Goal: Information Seeking & Learning: Compare options

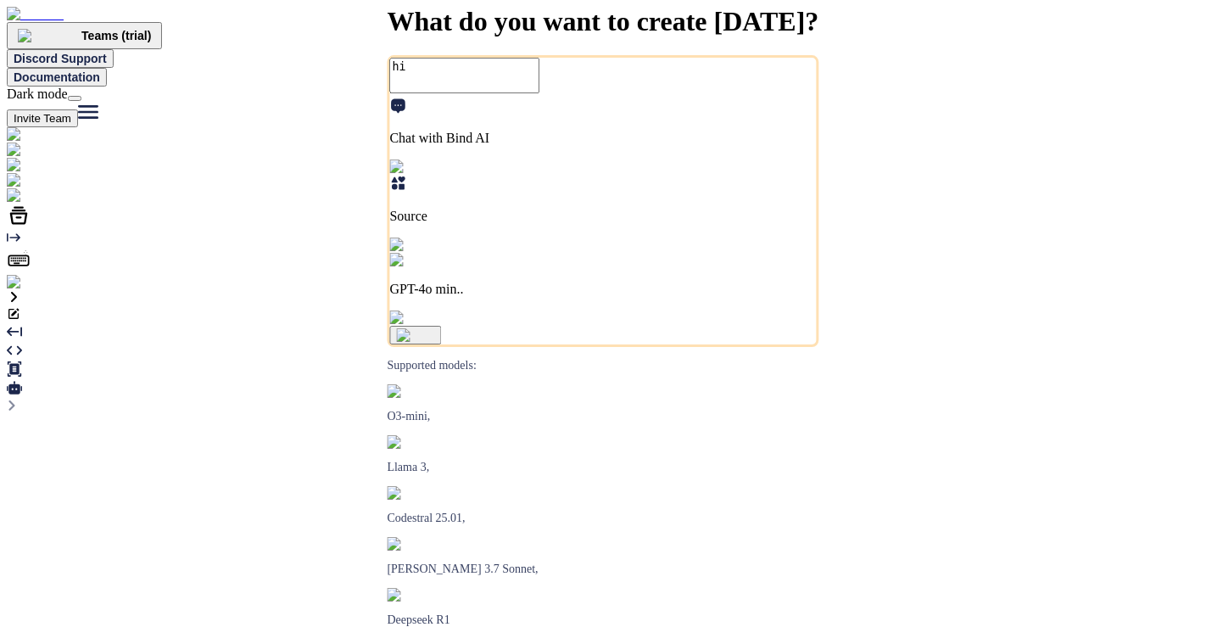
type textarea "x"
click at [12, 290] on img at bounding box center [34, 282] width 55 height 15
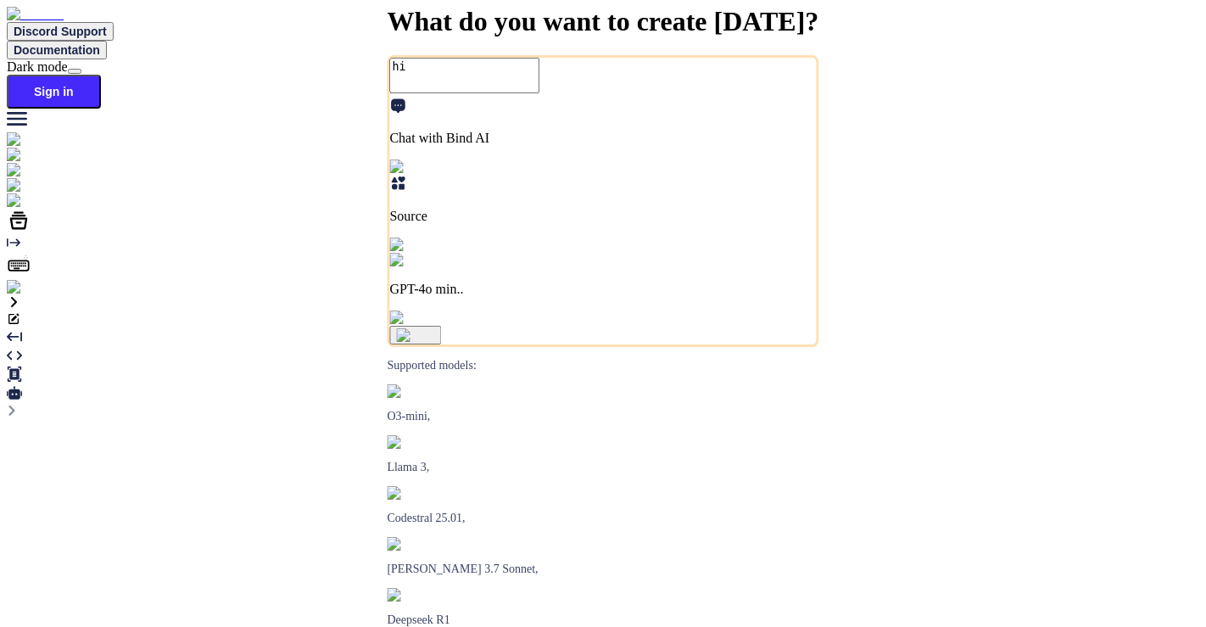
click at [33, 295] on img at bounding box center [30, 287] width 47 height 15
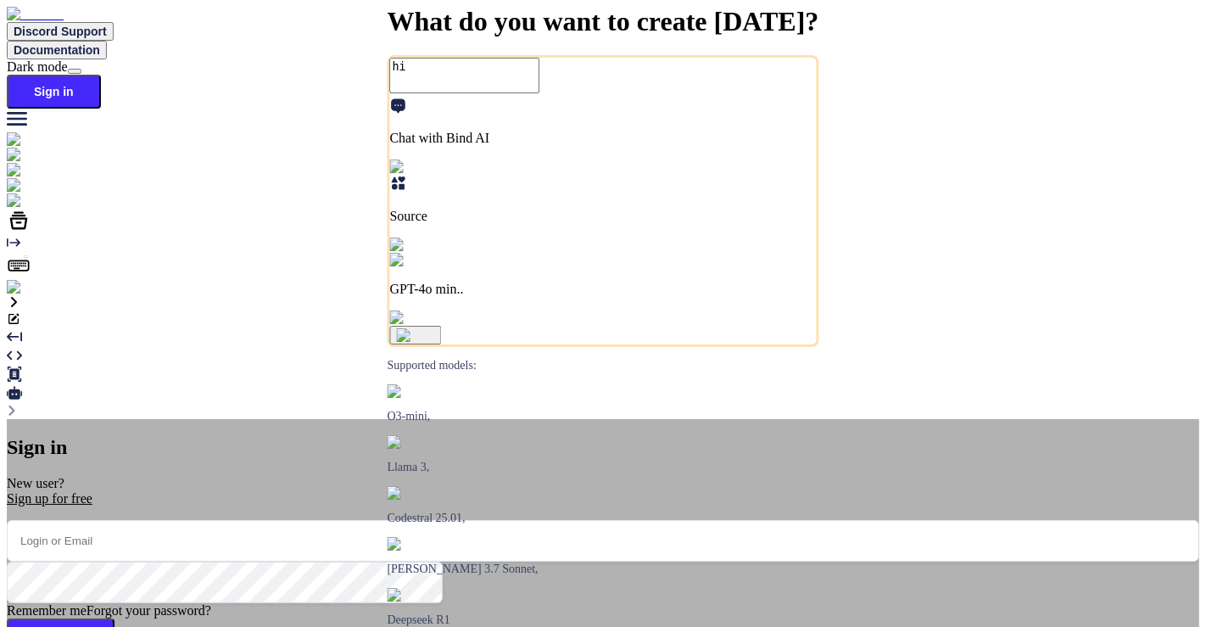
click at [470, 520] on input "email" at bounding box center [603, 541] width 1193 height 42
paste input "[EMAIL_ADDRESS][DOMAIN_NAME]"
type input "[EMAIL_ADDRESS][DOMAIN_NAME]"
click at [115, 618] on button "Sign In" at bounding box center [61, 638] width 108 height 41
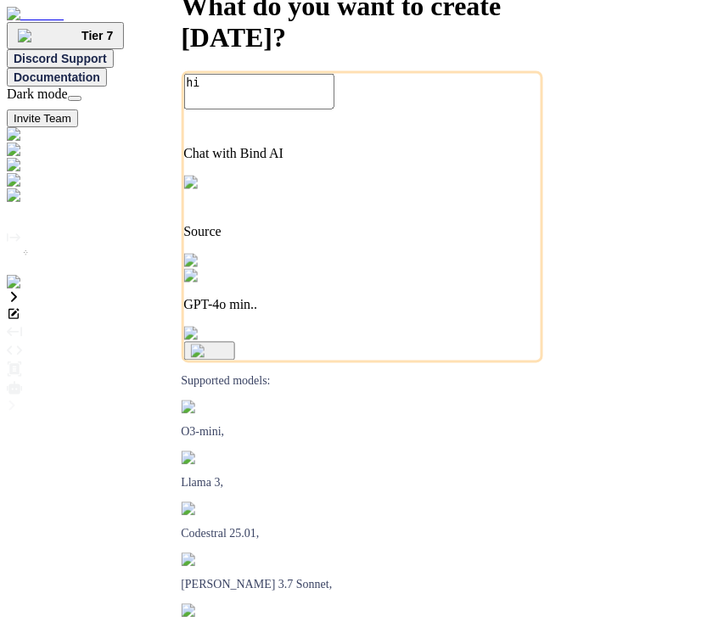
click at [471, 313] on p "GPT-4o min.." at bounding box center [361, 305] width 357 height 15
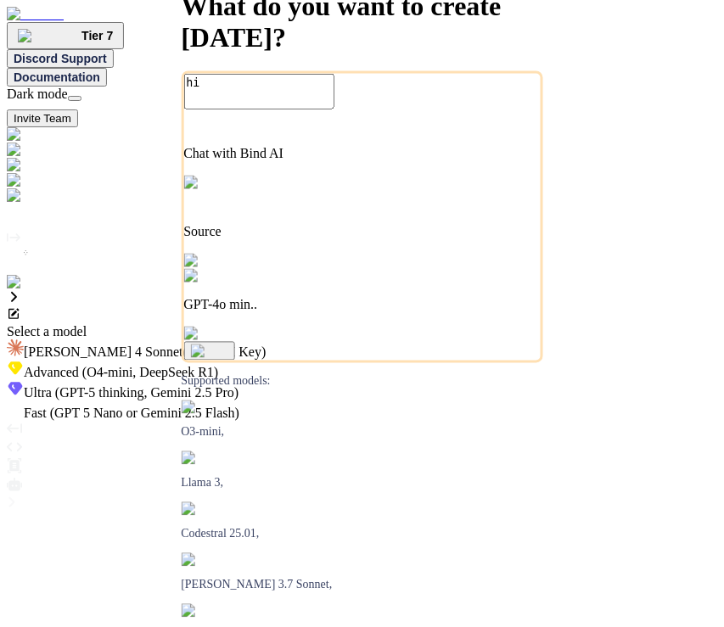
click at [238, 385] on span "(GPT-5 thinking, Gemini 2.5 Pro)" at bounding box center [145, 392] width 187 height 14
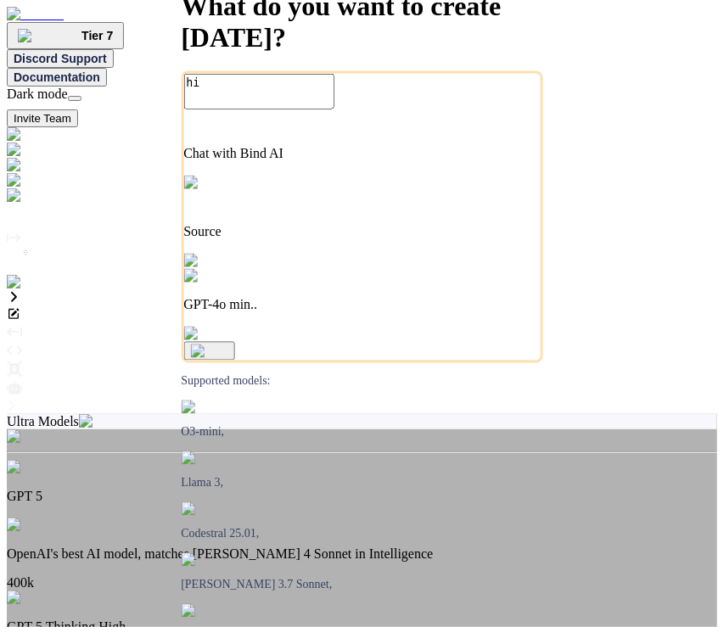
click at [342, 546] on p "OpenAI's best AI model, matches [PERSON_NAME] 4 Sonnet in Intelligence" at bounding box center [362, 553] width 710 height 15
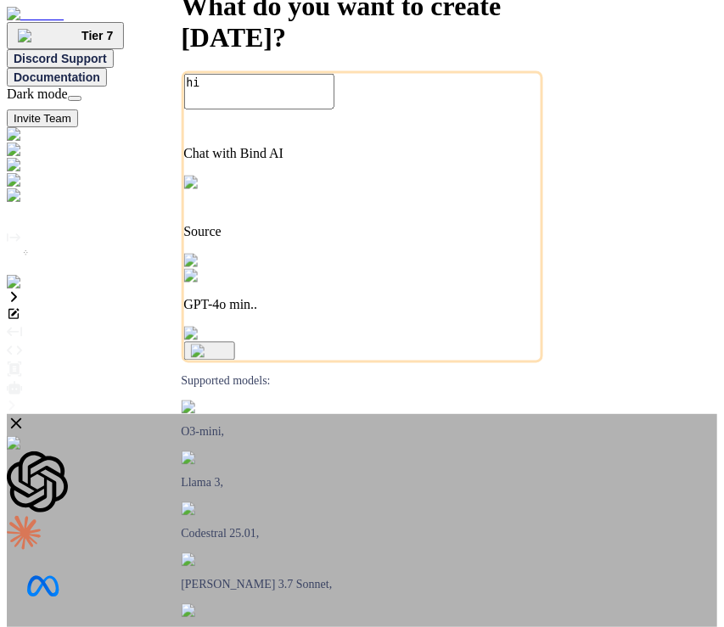
click at [22, 418] on icon at bounding box center [16, 423] width 11 height 11
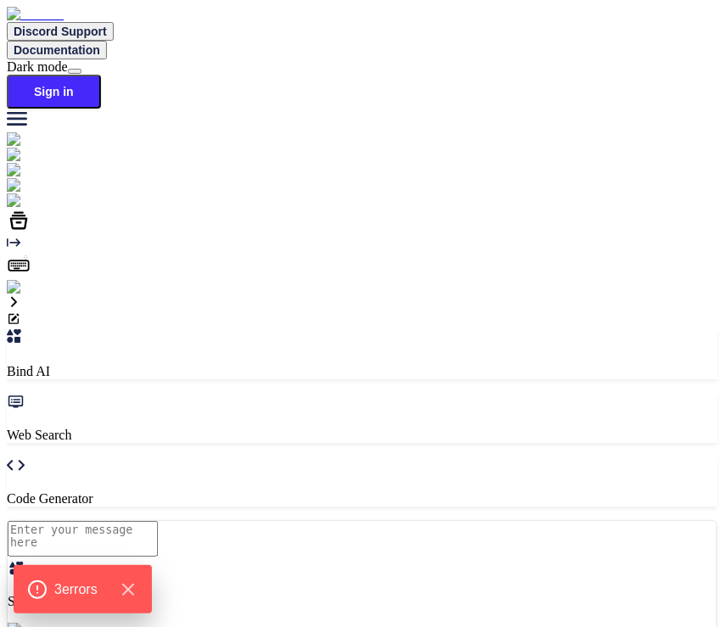
type textarea "x"
drag, startPoint x: 230, startPoint y: 244, endPoint x: 493, endPoint y: 272, distance: 264.5
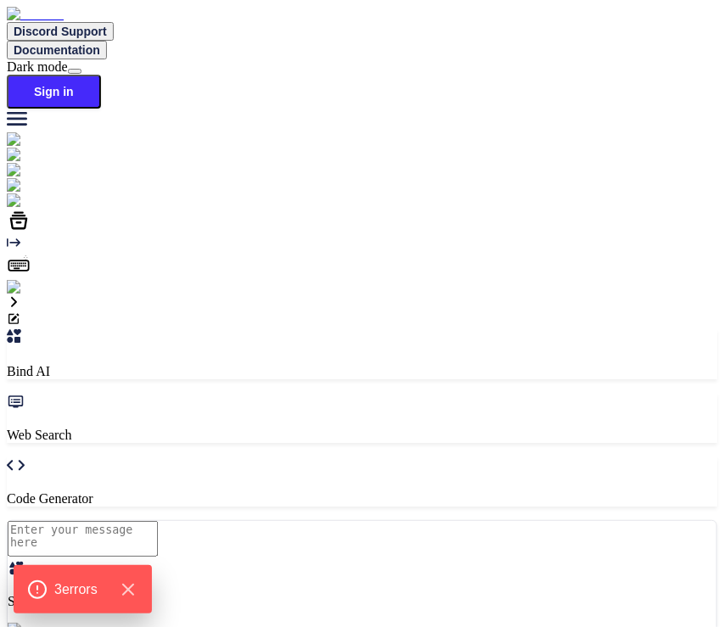
copy h1 "Try 15+ Advanced Models with Bind AI Premium"
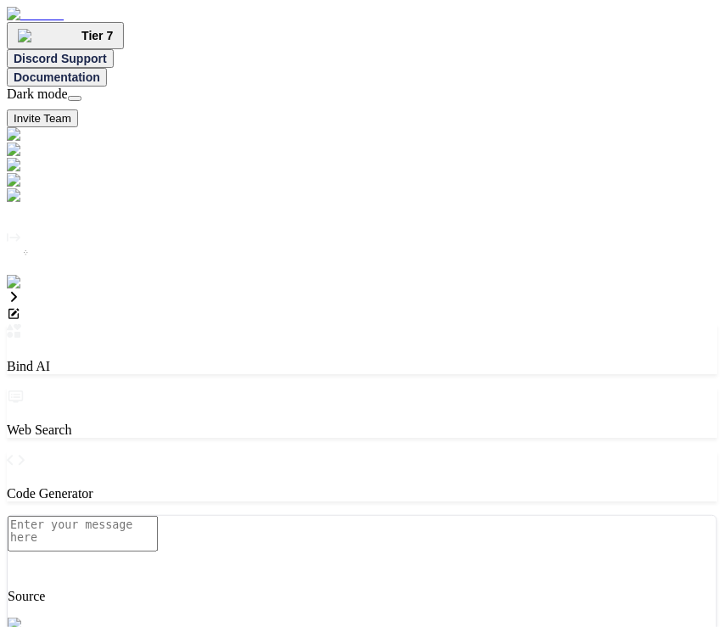
type textarea "x"
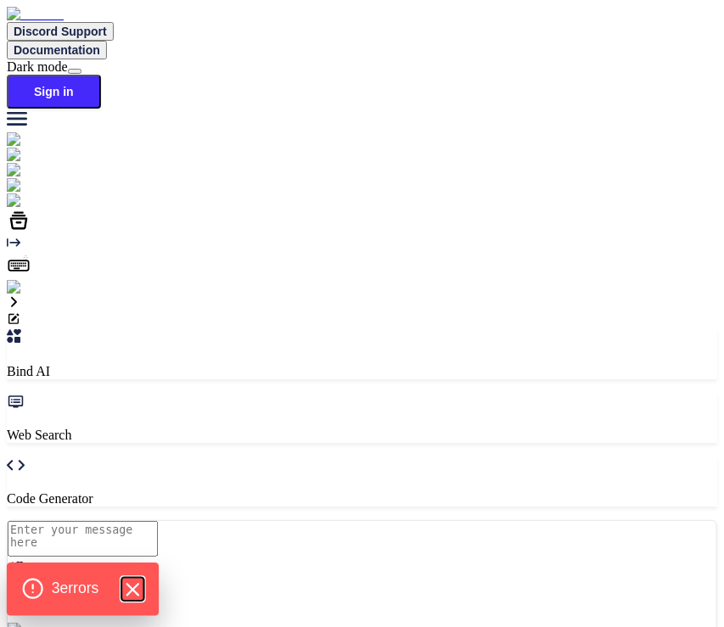
click at [137, 585] on icon "Hide Errors" at bounding box center [132, 590] width 22 height 22
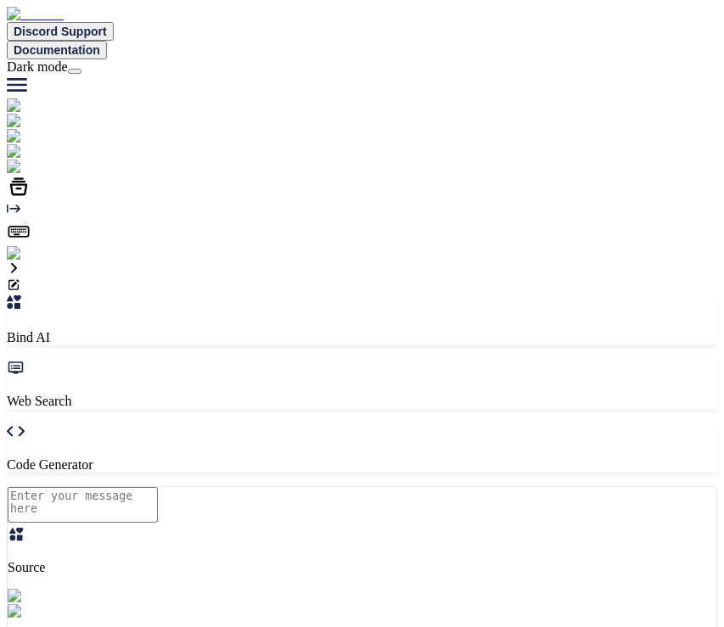
click at [278, 604] on div "GPT-4o min.." at bounding box center [362, 626] width 708 height 44
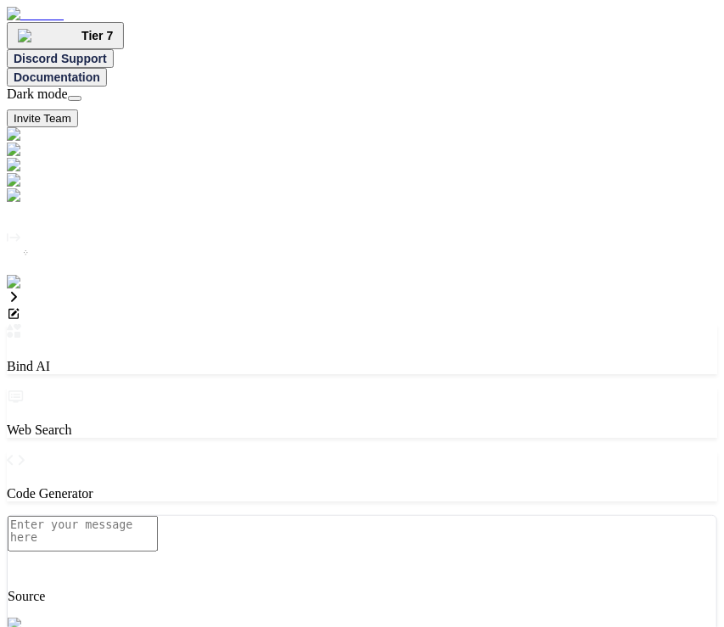
type textarea "x"
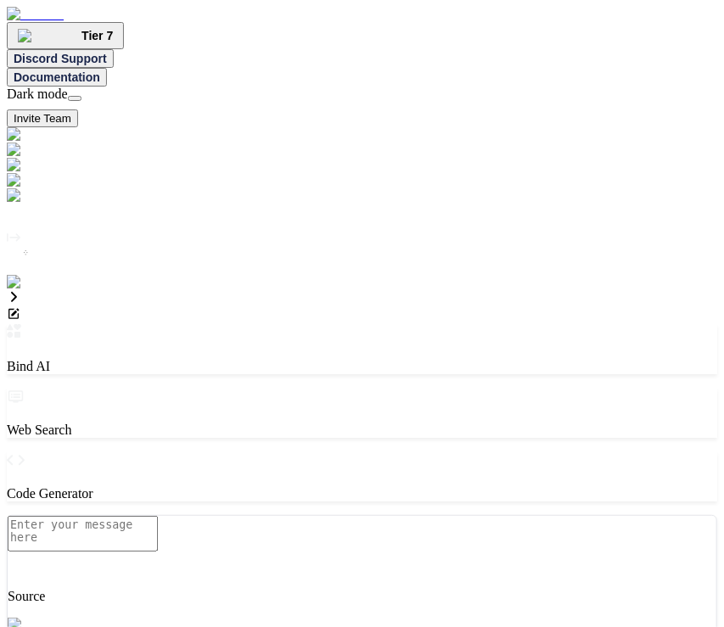
click at [29, 204] on img at bounding box center [49, 195] width 85 height 15
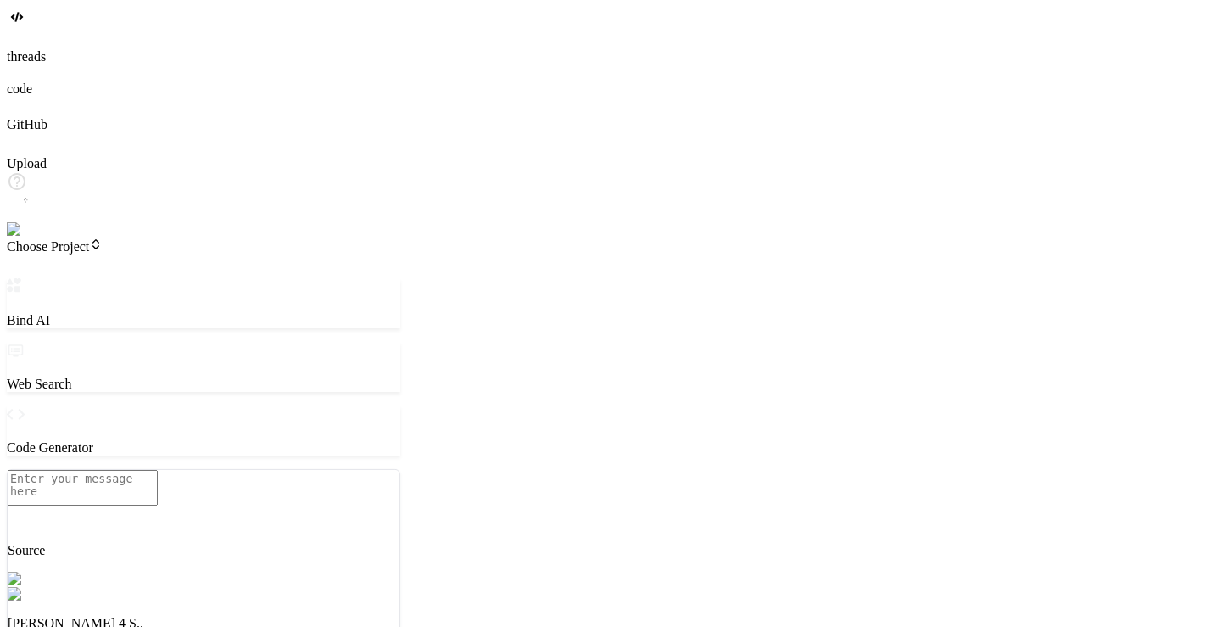
click at [229, 616] on p "[PERSON_NAME] 4 S.." at bounding box center [204, 623] width 392 height 15
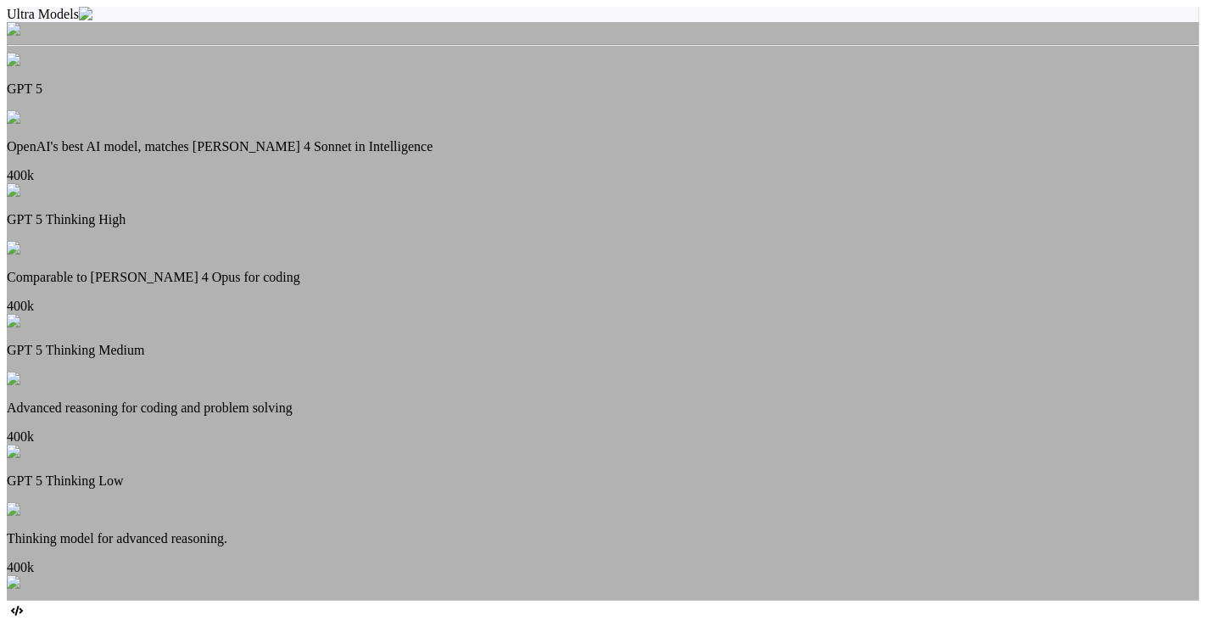
click at [572, 212] on p "GPT 5 Thinking High" at bounding box center [603, 219] width 1193 height 15
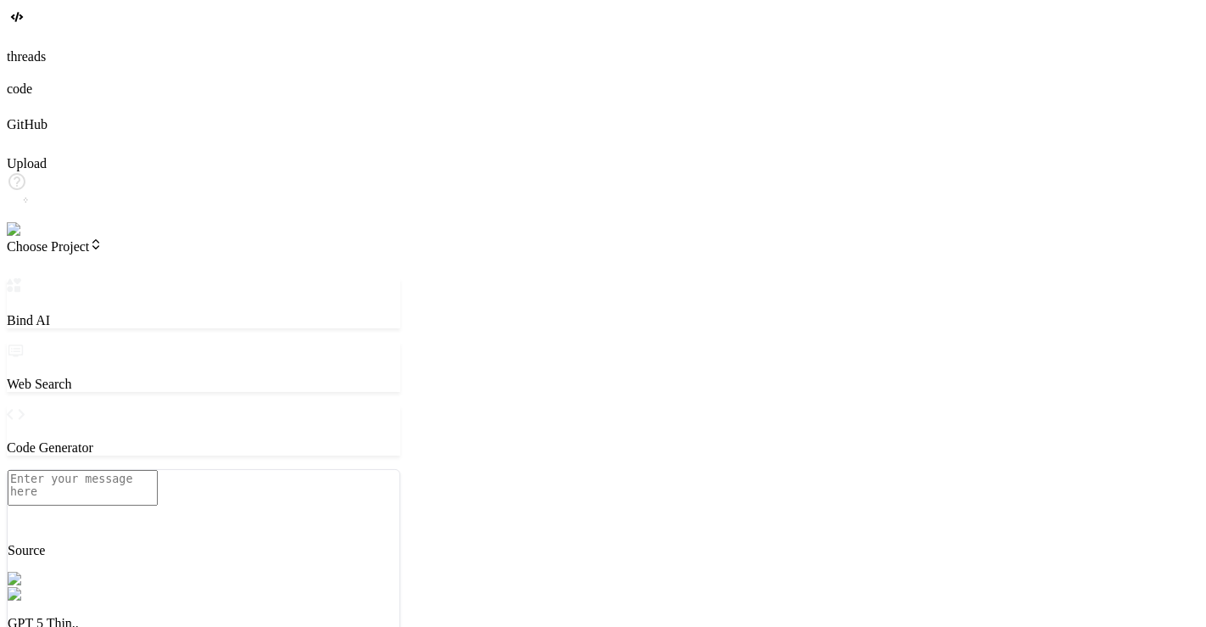
click at [220, 587] on div "GPT 5 Thin.." at bounding box center [204, 609] width 392 height 44
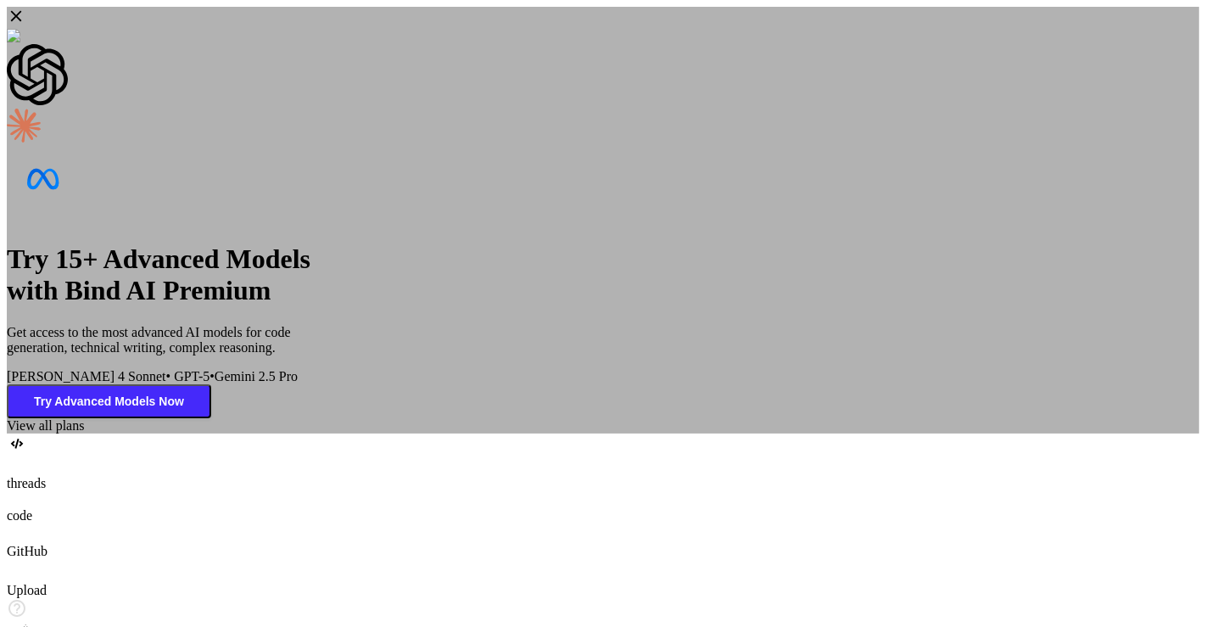
click at [291, 418] on div "Try 15+ Advanced Models with Bind AI Premium Get access to the most advanced AI…" at bounding box center [603, 220] width 1193 height 427
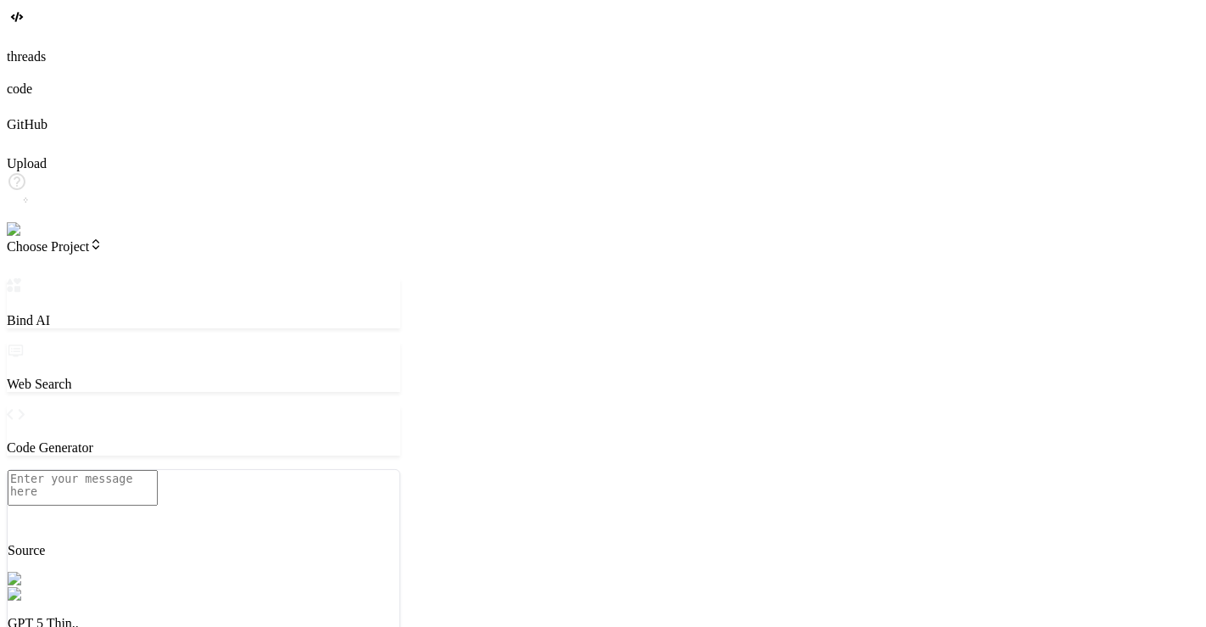
click at [221, 587] on div "GPT 5 Thin.." at bounding box center [204, 609] width 392 height 44
type textarea "x"
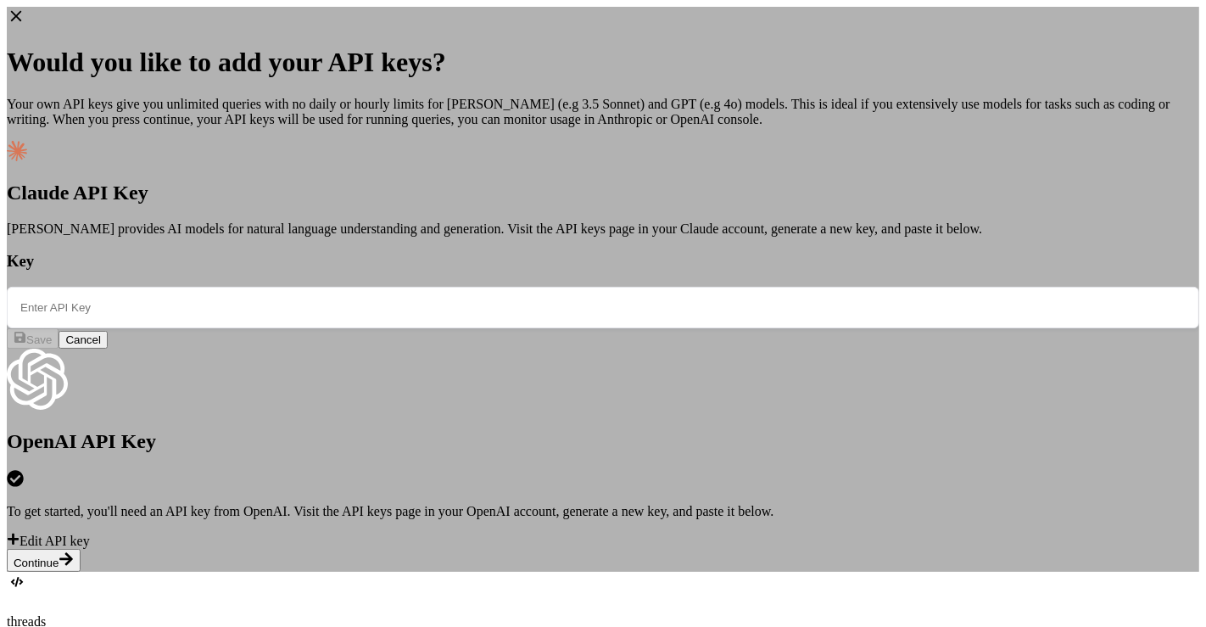
click at [90, 534] on span "Edit API key" at bounding box center [55, 541] width 70 height 14
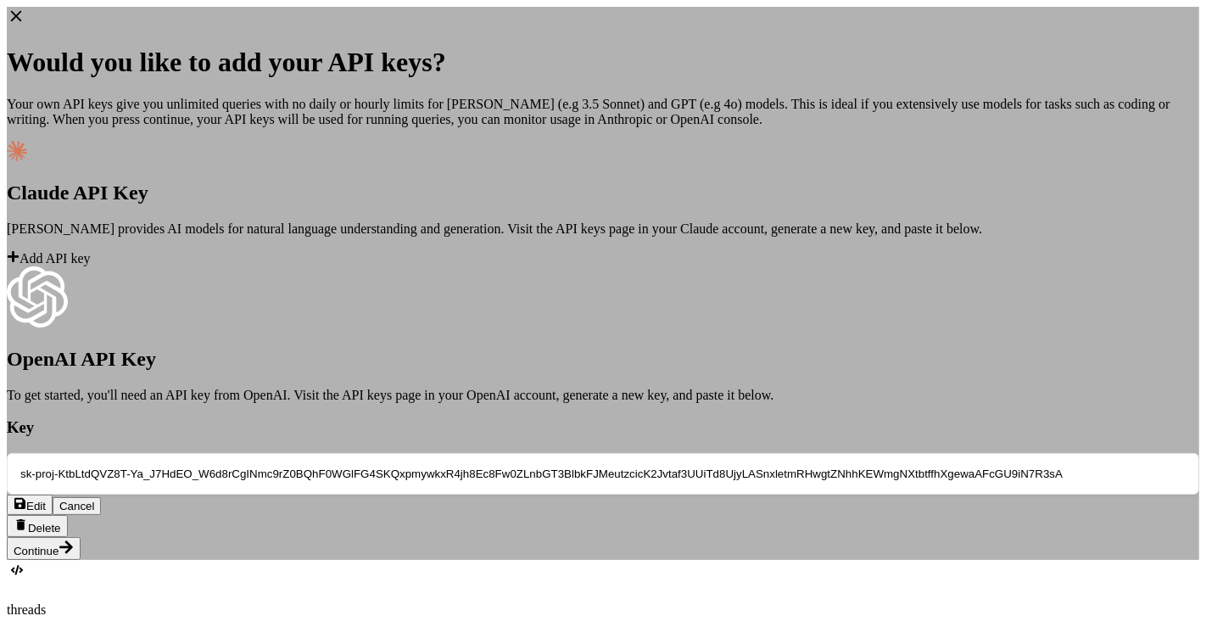
click at [516, 455] on input "sk-proj-KtbLtdQVZ8T-Ya_J7HdEO_W6d8rCgINmc9rZ0BQhF0WGlFG4SKQxpmywkxR4jh8Ec8Fw0ZL…" at bounding box center [603, 474] width 1193 height 42
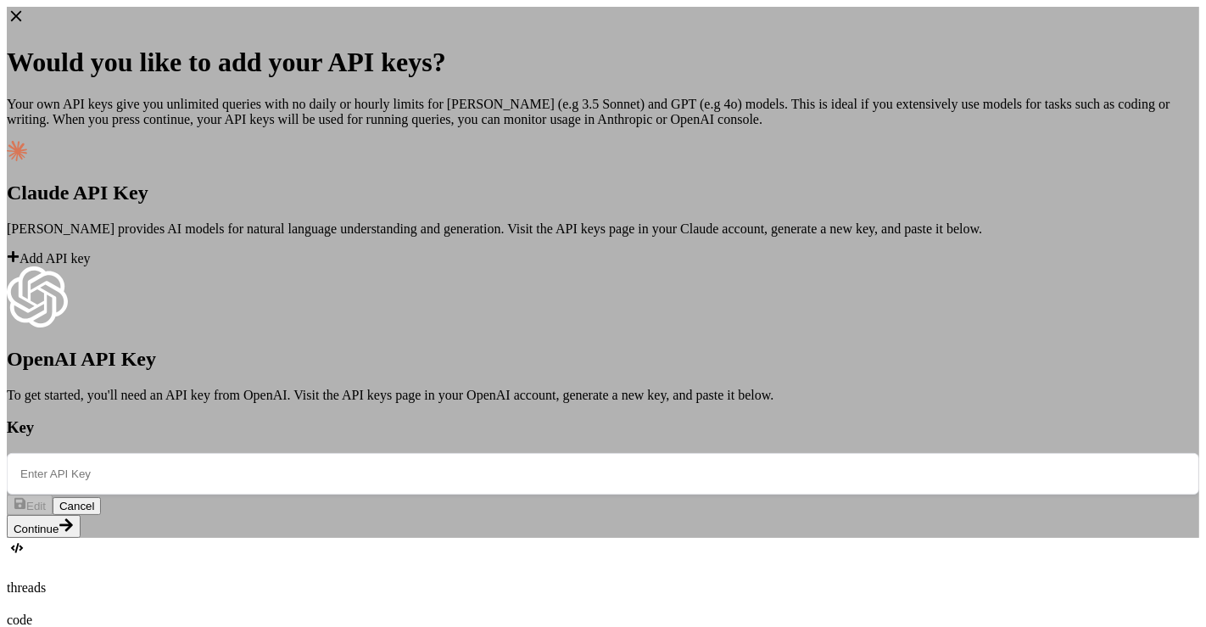
click at [102, 501] on button "Cancel" at bounding box center [77, 506] width 49 height 18
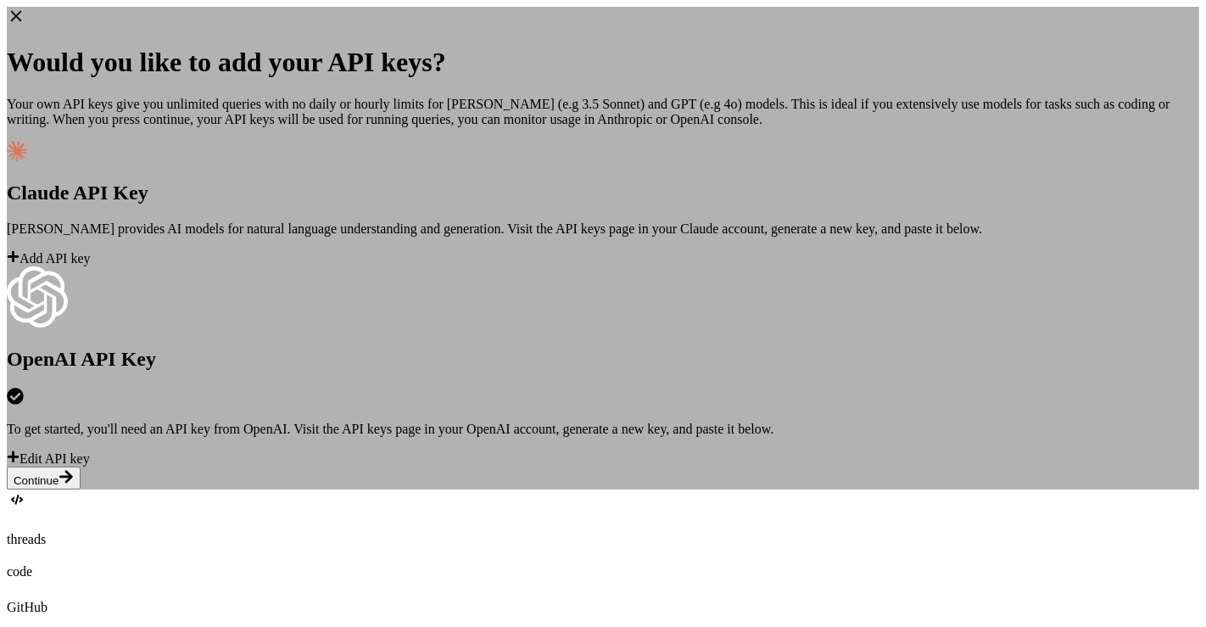
click at [412, 467] on div "Edit API key" at bounding box center [603, 459] width 1193 height 16
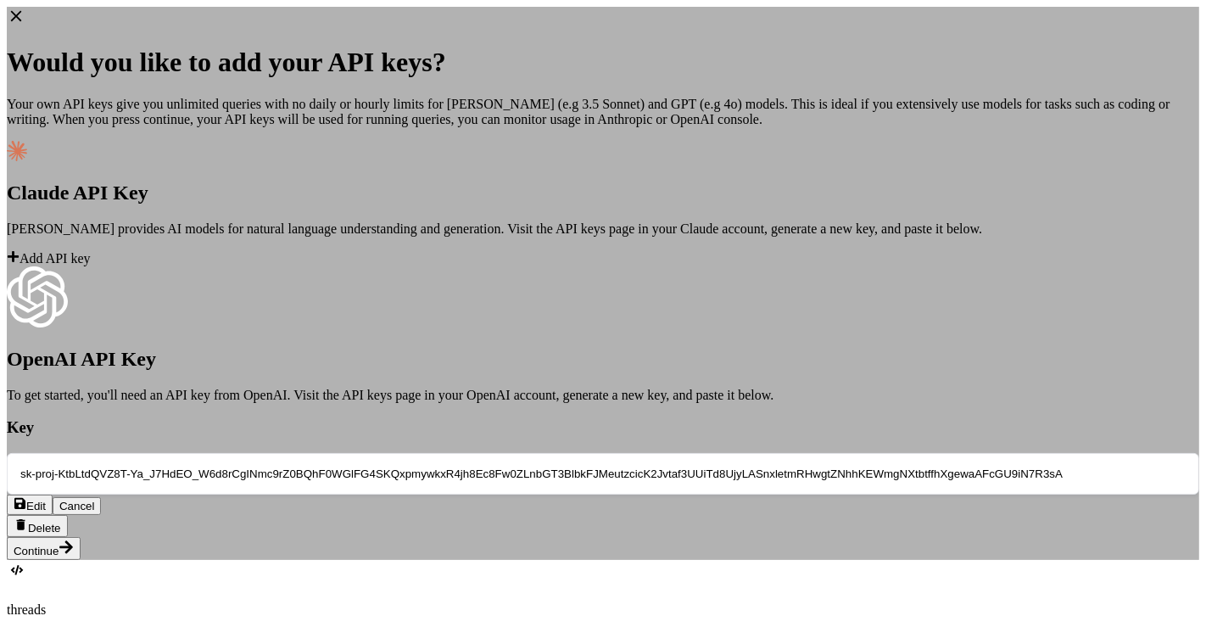
click at [61, 522] on span "Delete" at bounding box center [44, 528] width 33 height 13
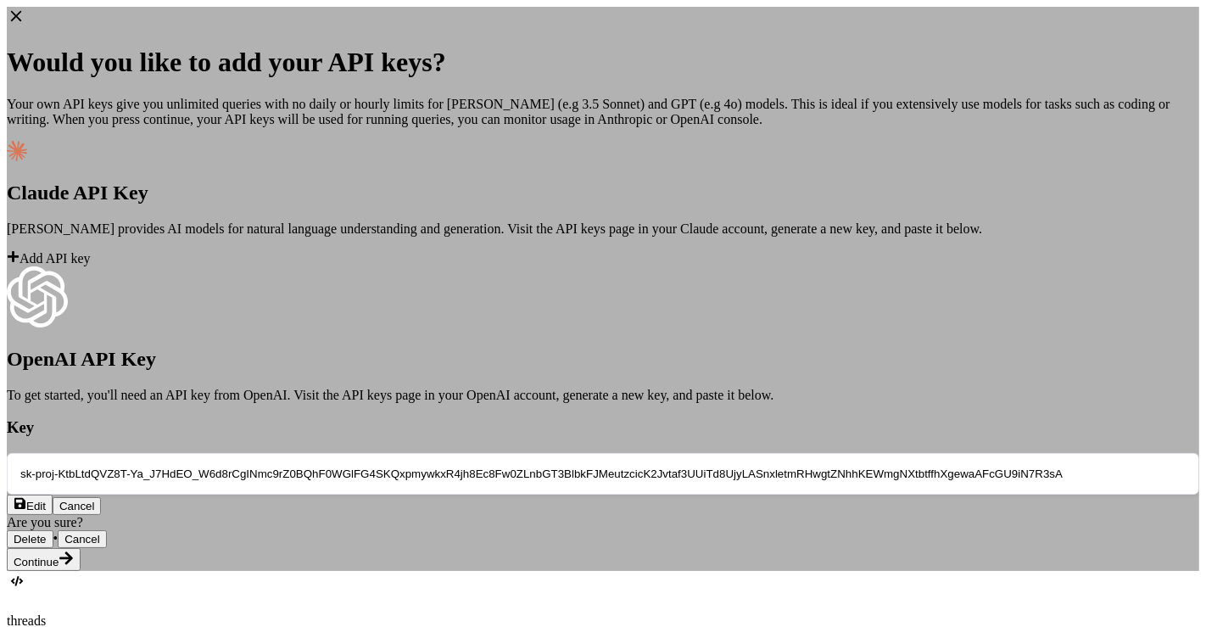
click at [53, 530] on button "Delete" at bounding box center [30, 539] width 47 height 18
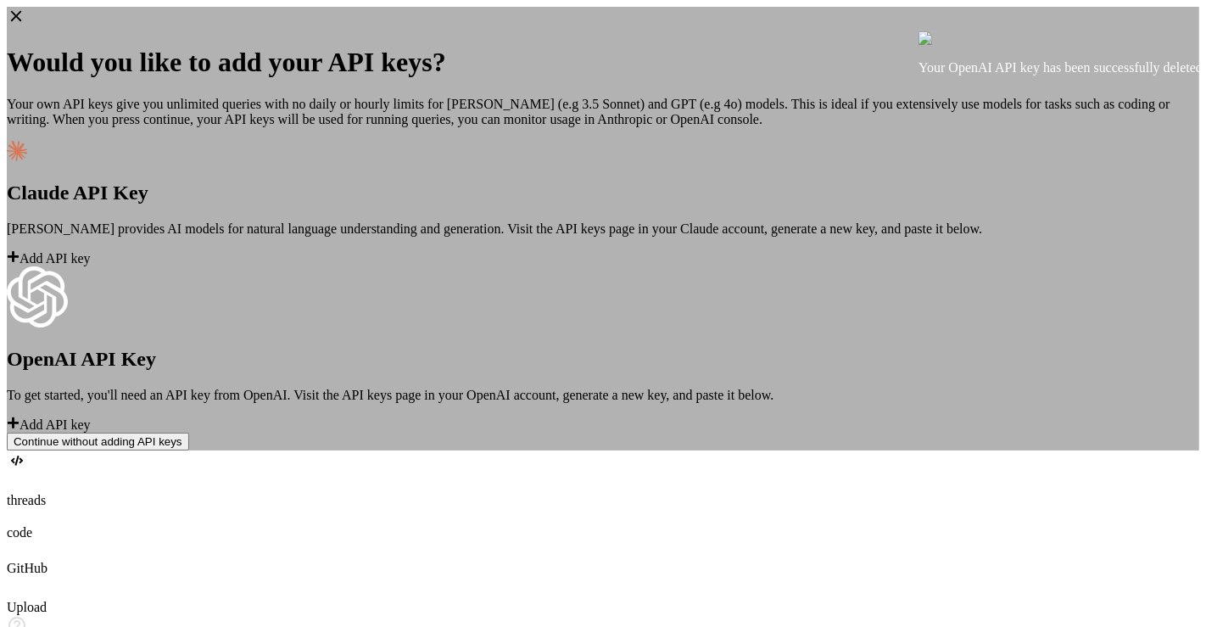
click at [255, 403] on div "Would you like to add your API keys? Your own API keys give you unlimited queri…" at bounding box center [603, 229] width 1193 height 444
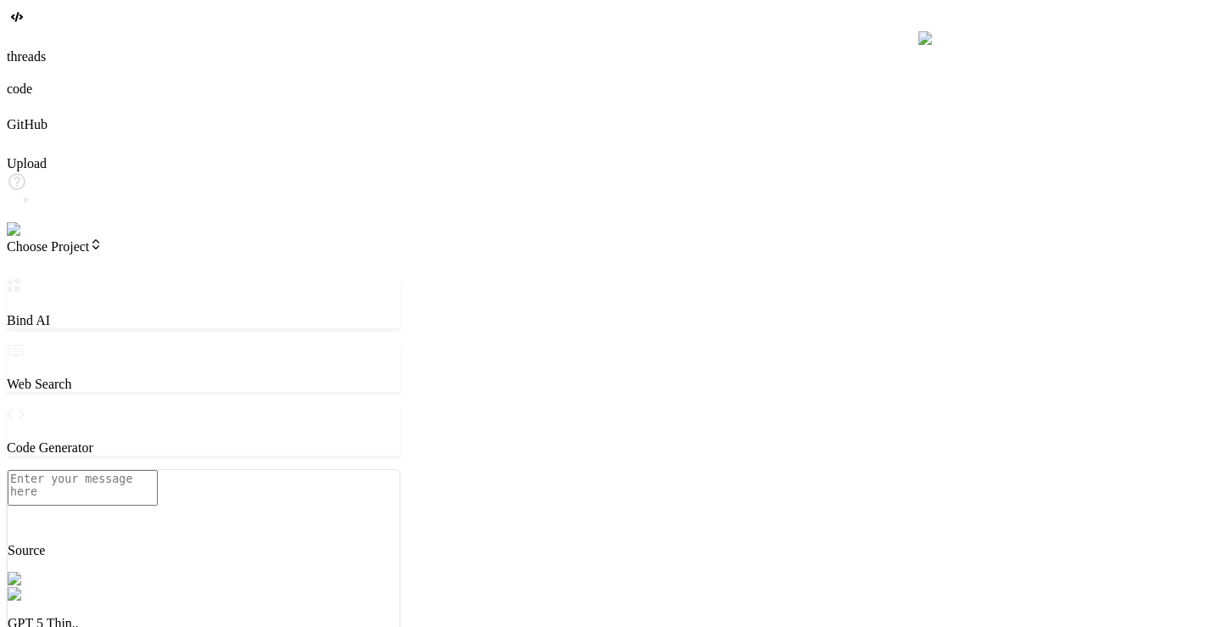
click at [222, 587] on div "GPT 5 Thin.." at bounding box center [204, 609] width 392 height 44
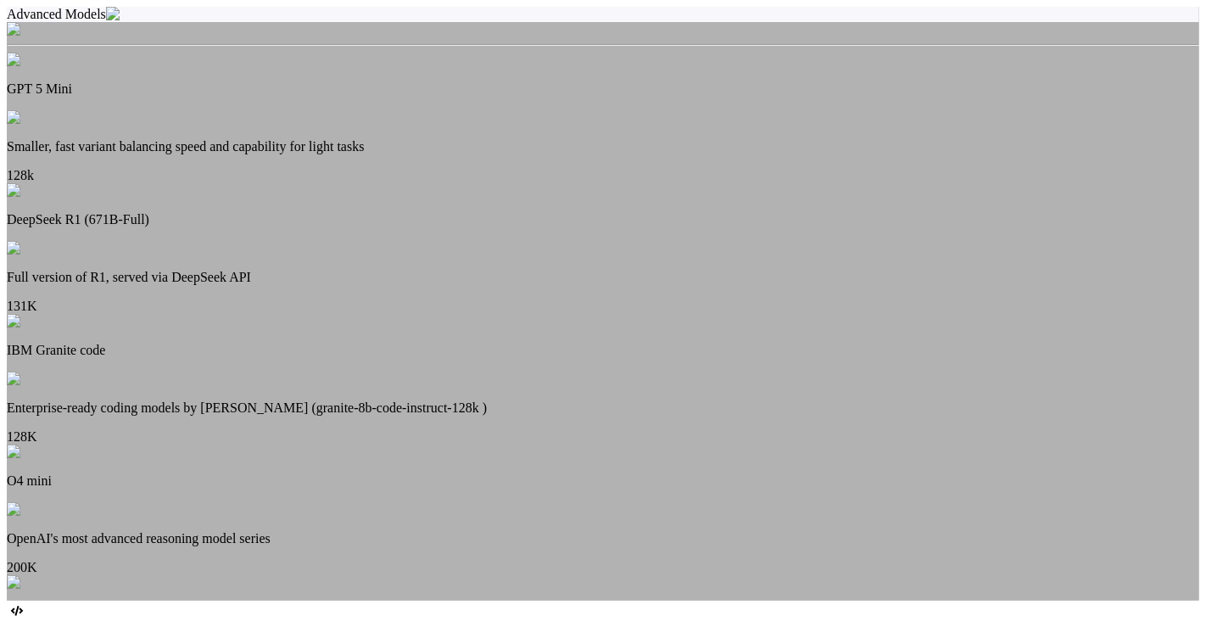
click at [564, 97] on p "GPT 5 Mini" at bounding box center [603, 88] width 1193 height 15
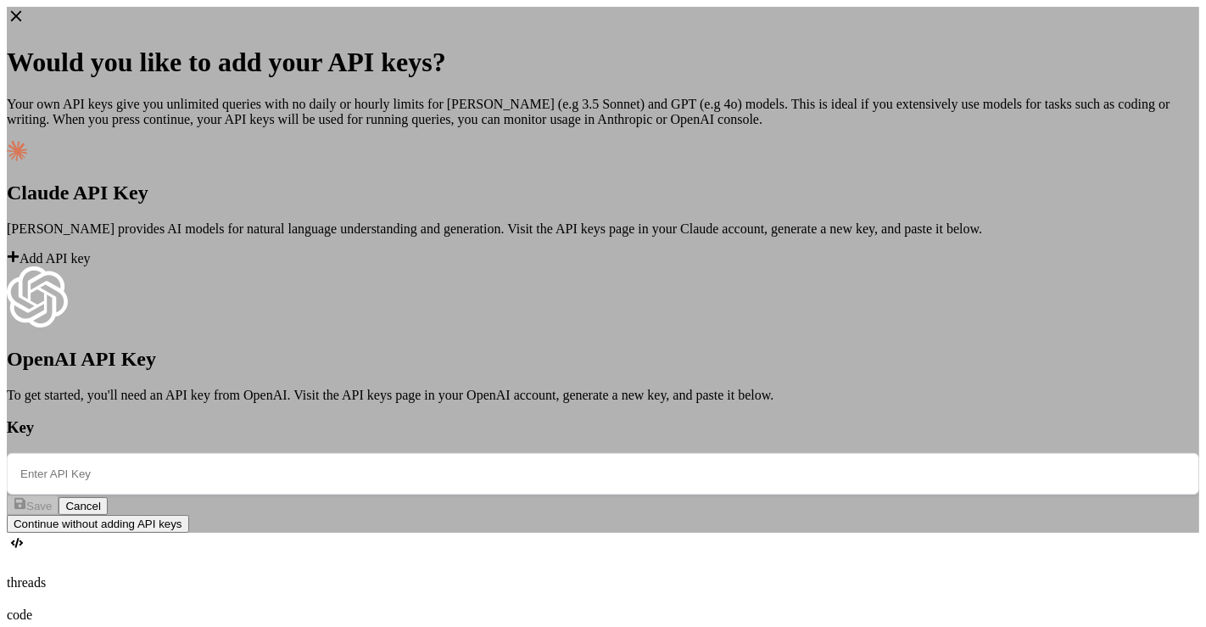
click at [232, 365] on div "Would you like to add your API keys? Your own API keys give you unlimited queri…" at bounding box center [603, 270] width 1193 height 526
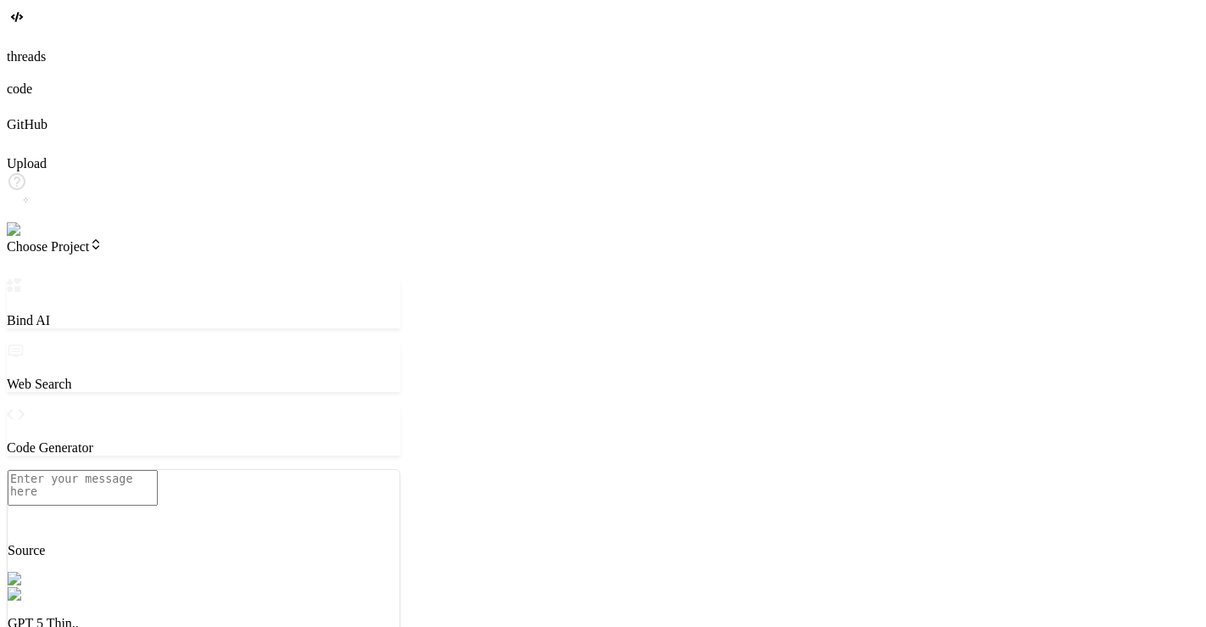
click at [235, 616] on p "GPT 5 Thin.." at bounding box center [204, 623] width 392 height 15
type textarea "x"
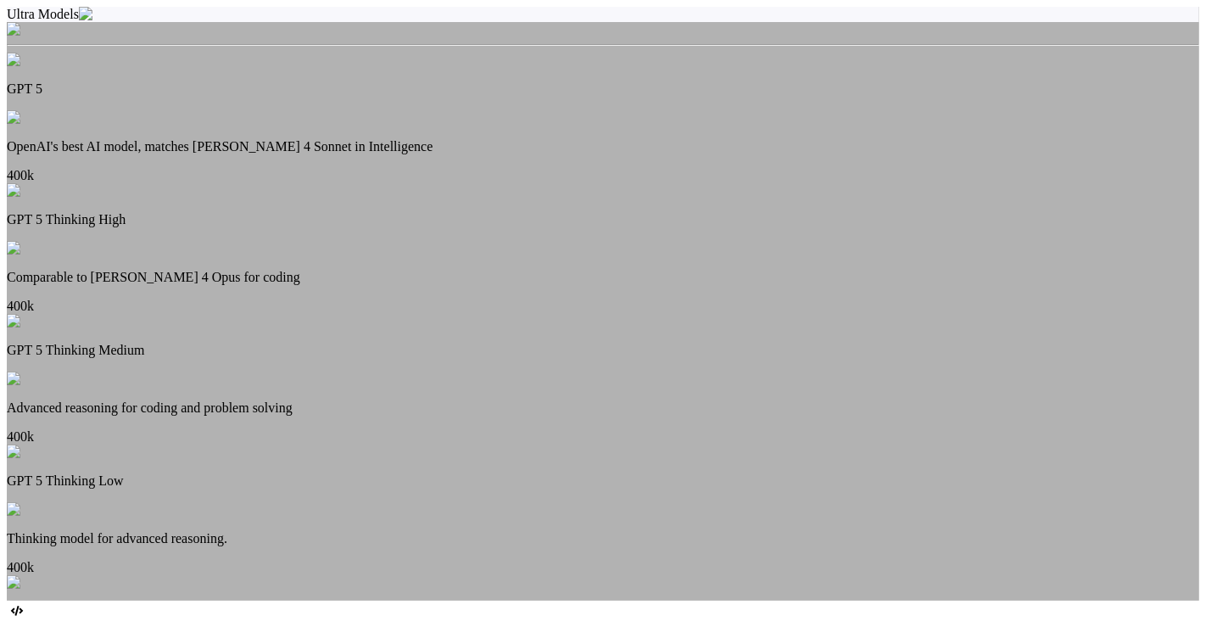
click at [589, 531] on p "Thinking model for advanced reasoning." at bounding box center [603, 538] width 1193 height 15
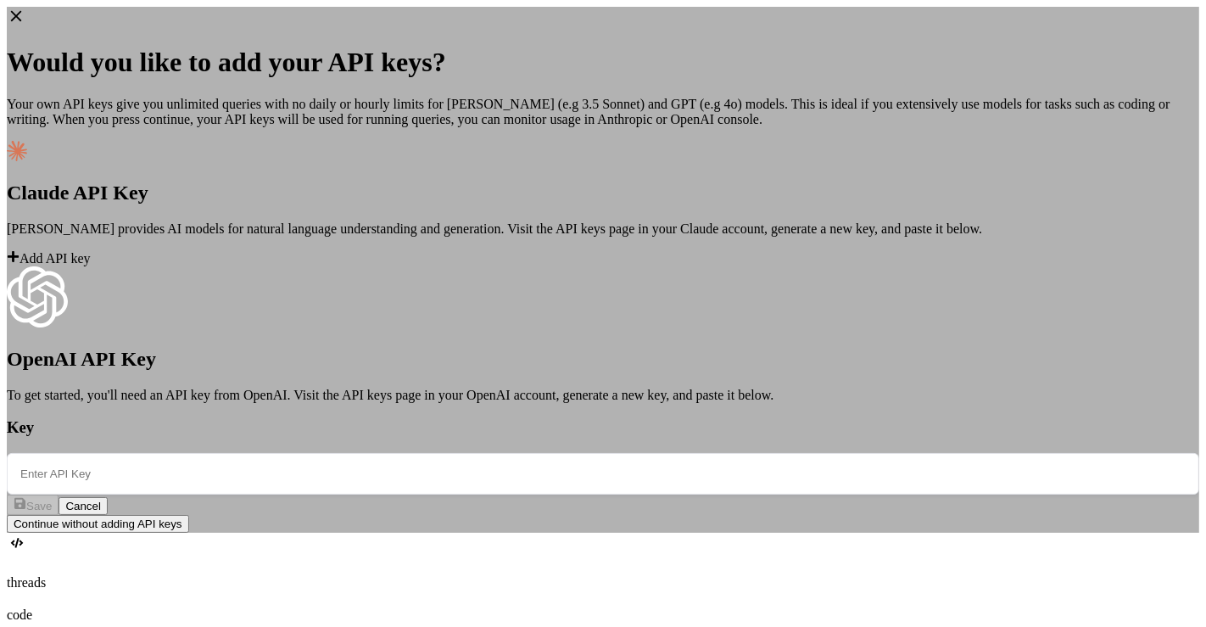
click at [400, 458] on input "text" at bounding box center [603, 474] width 1193 height 42
paste input "sk-proj-KtbLtdQVZ8T-Ya_J7HdEO_W6d8rCgINmc9rZ0BQhF0WGlFG4SKQxpmywkxR4jh8Ec8Fw0ZL…"
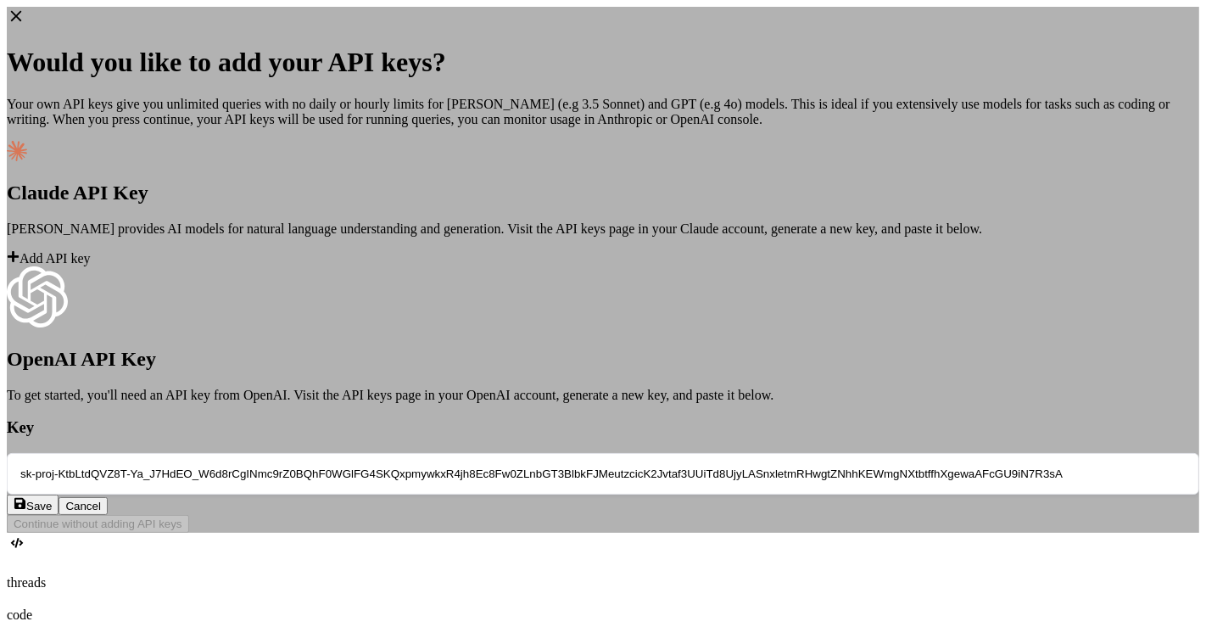
scroll to position [0, 805]
type input "sk-proj-KtbLtdQVZ8T-Ya_J7HdEO_W6d8rCgINmc9rZ0BQhF0WGlFG4SKQxpmywkxR4jh8Ec8Fw0ZL…"
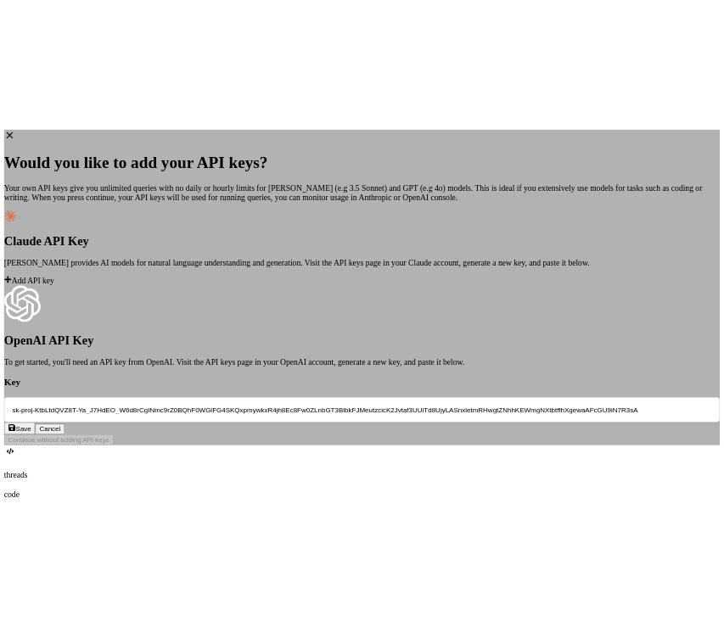
scroll to position [0, 0]
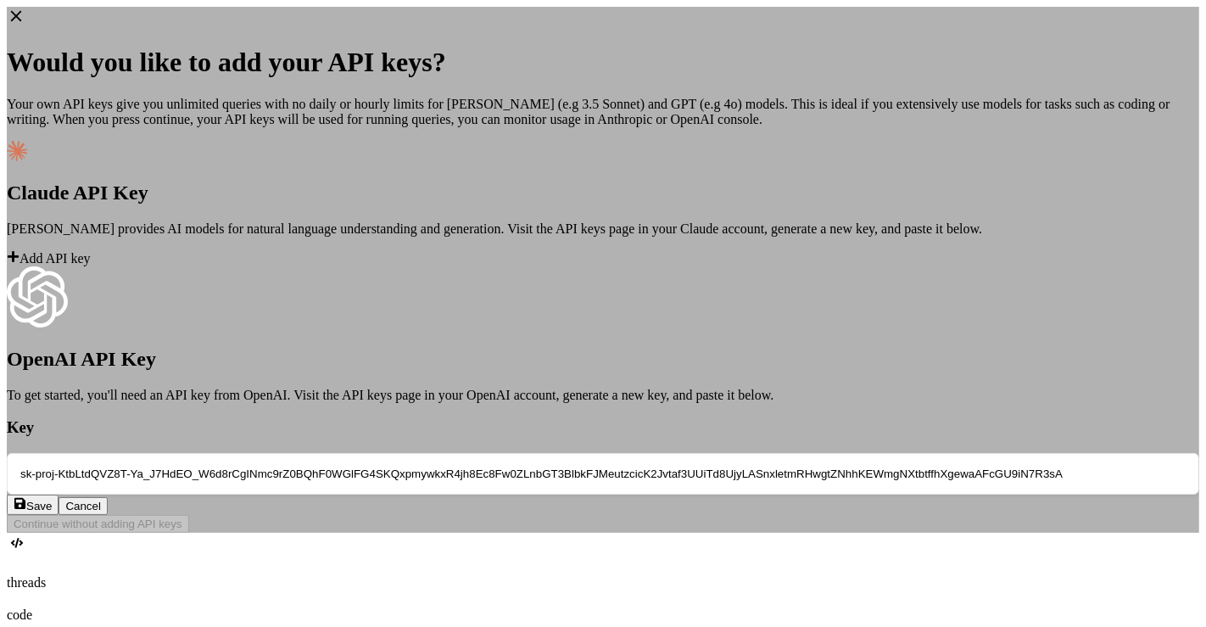
click at [52, 512] on span "Save" at bounding box center [38, 506] width 25 height 13
click at [52, 511] on span "Save" at bounding box center [38, 506] width 25 height 13
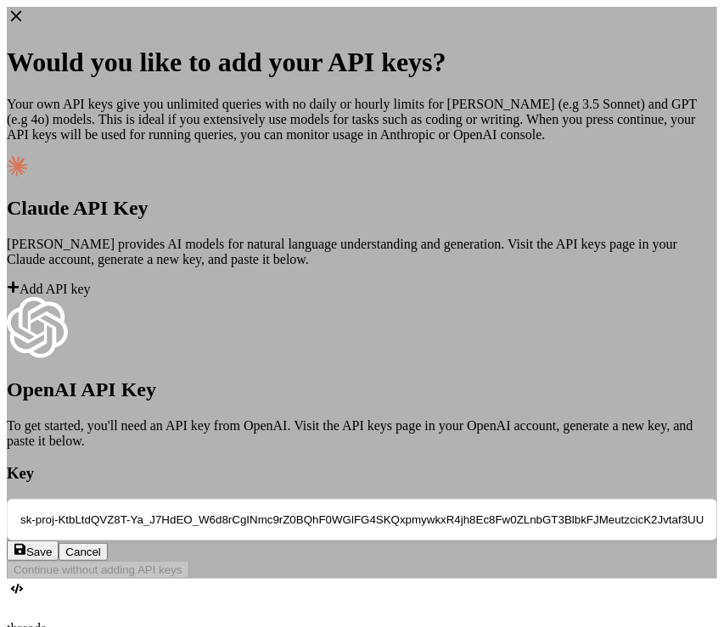
click at [52, 546] on span "Save" at bounding box center [38, 552] width 25 height 13
click at [108, 543] on button "Cancel" at bounding box center [83, 552] width 49 height 18
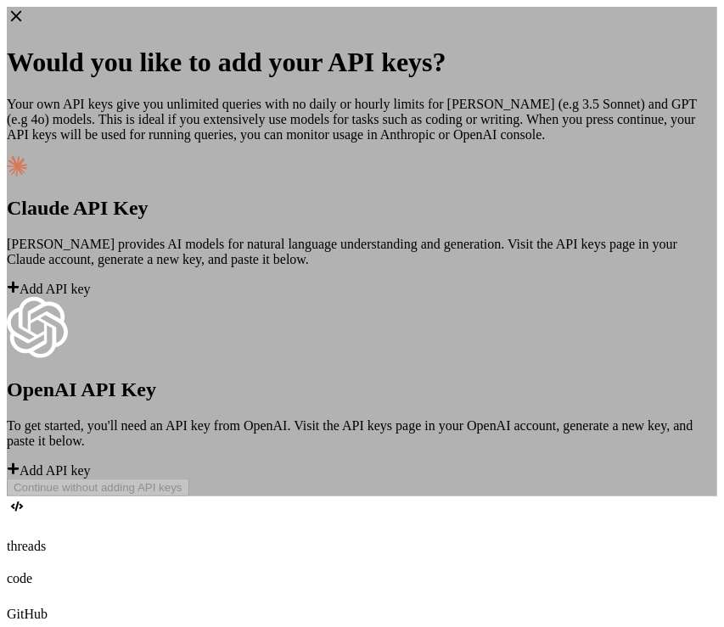
click at [25, 25] on icon at bounding box center [16, 16] width 19 height 19
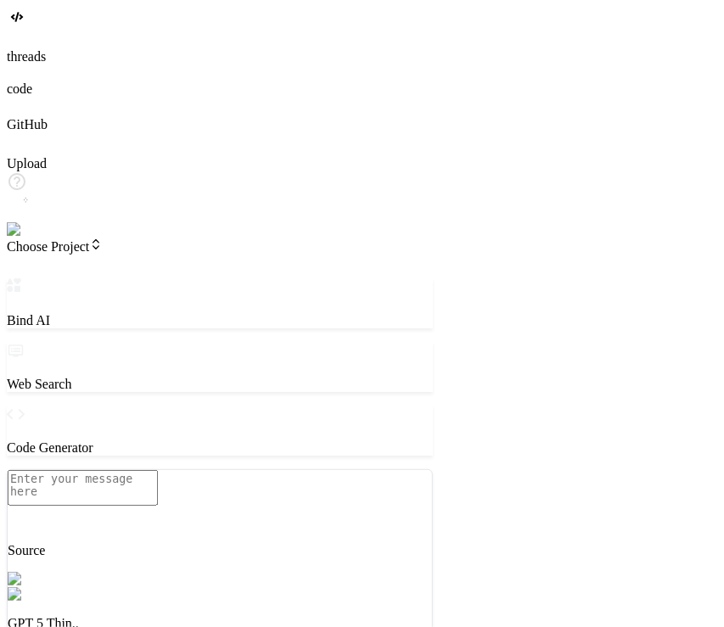
drag, startPoint x: 302, startPoint y: 423, endPoint x: 496, endPoint y: 411, distance: 194.6
click at [433, 411] on div "Bind AI Web Search Created with Pixso. Code Generator Source GPT 5 Thin.. Agent…" at bounding box center [220, 570] width 426 height 585
click at [221, 616] on p "GPT 5 Thin.." at bounding box center [220, 623] width 424 height 15
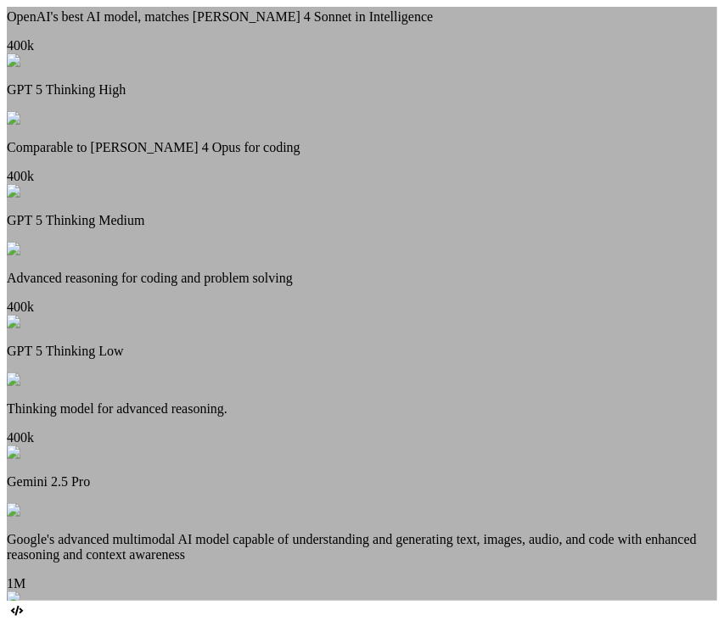
scroll to position [154, 0]
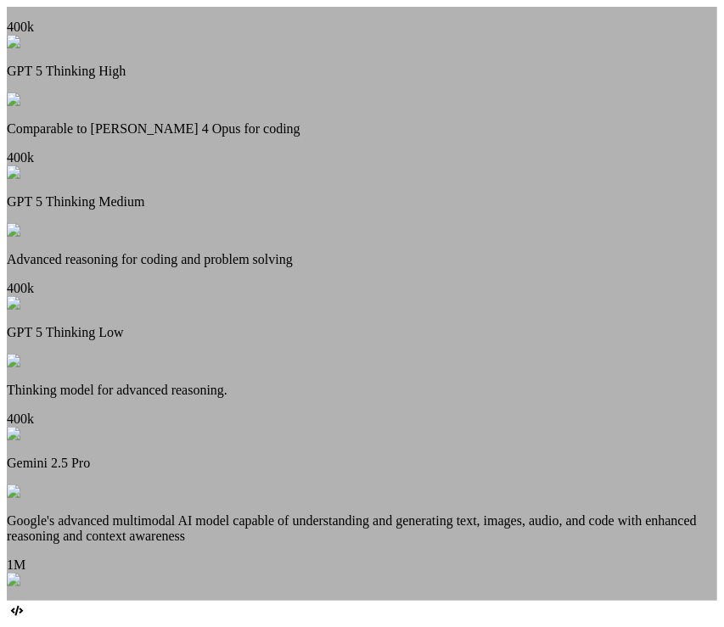
click at [339, 471] on p "Gemini 2.5 Pro" at bounding box center [362, 463] width 710 height 15
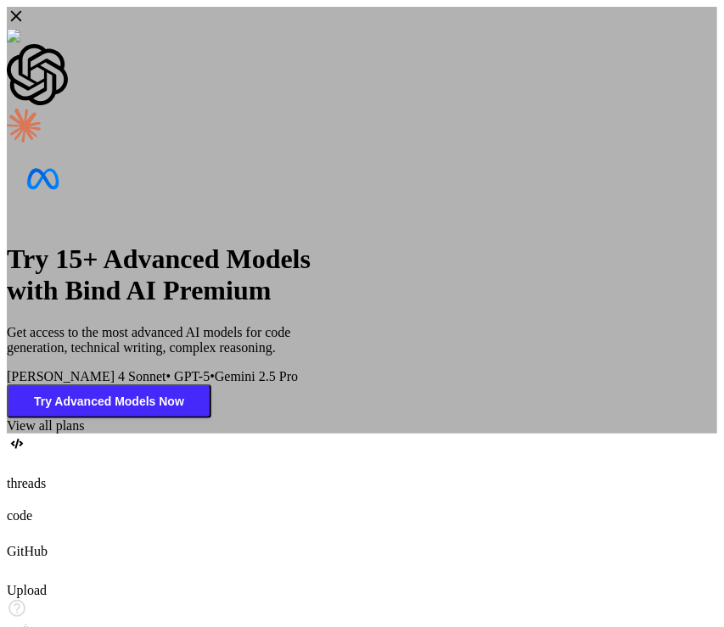
scroll to position [0, 0]
click at [118, 434] on div "Try 15+ Advanced Models with Bind AI Premium Get access to the most advanced AI…" at bounding box center [362, 220] width 710 height 427
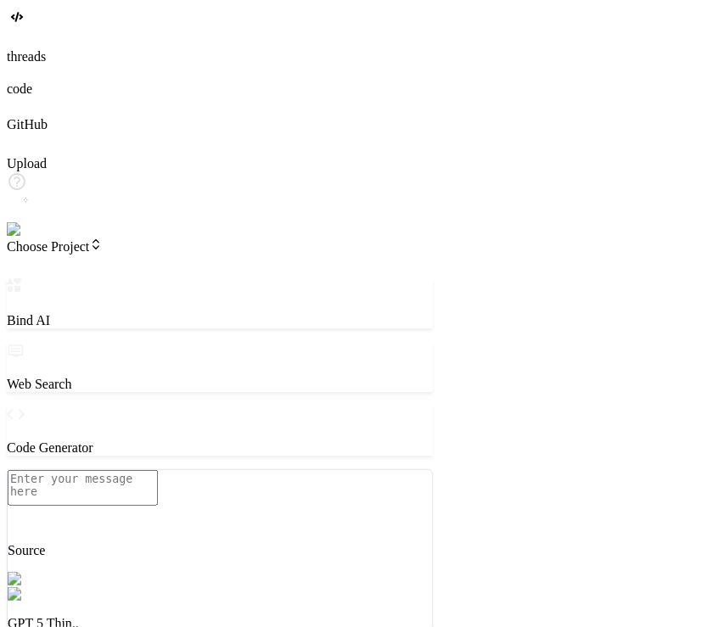
click at [222, 587] on div "GPT 5 Thin.." at bounding box center [220, 609] width 424 height 44
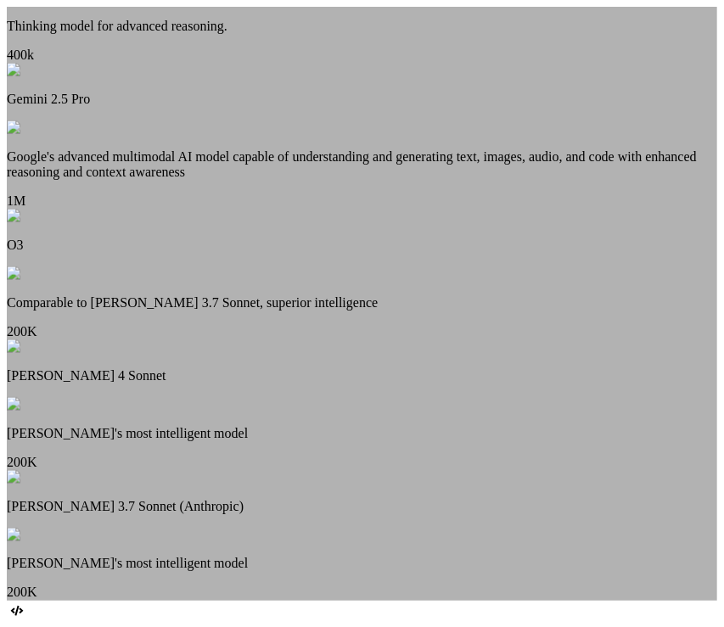
scroll to position [697, 0]
click at [357, 383] on p "Claude 4 Sonnet" at bounding box center [362, 375] width 710 height 15
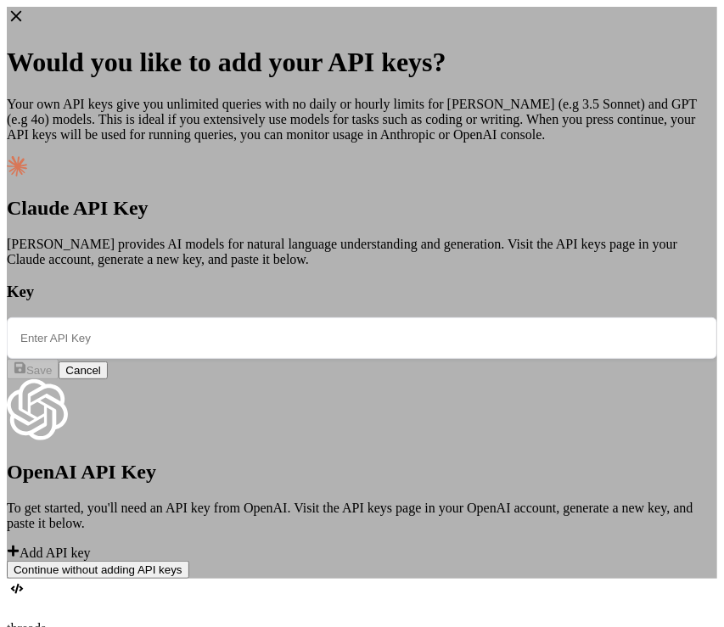
scroll to position [0, 0]
click at [25, 25] on icon at bounding box center [16, 16] width 19 height 19
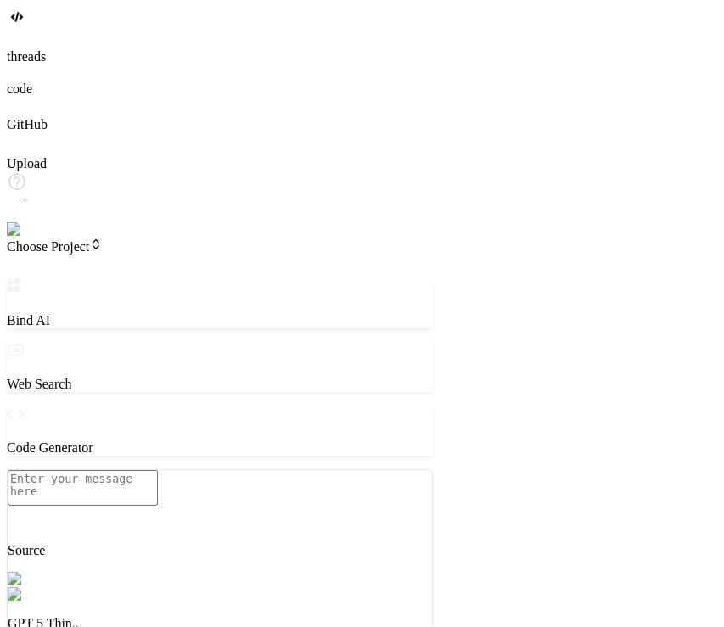
click at [226, 616] on p "GPT 5 Thin.." at bounding box center [220, 623] width 424 height 15
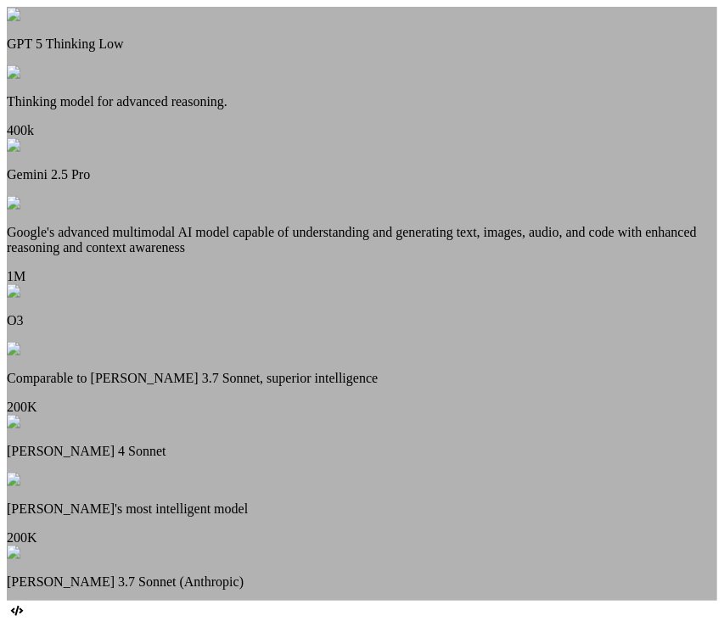
scroll to position [484, 0]
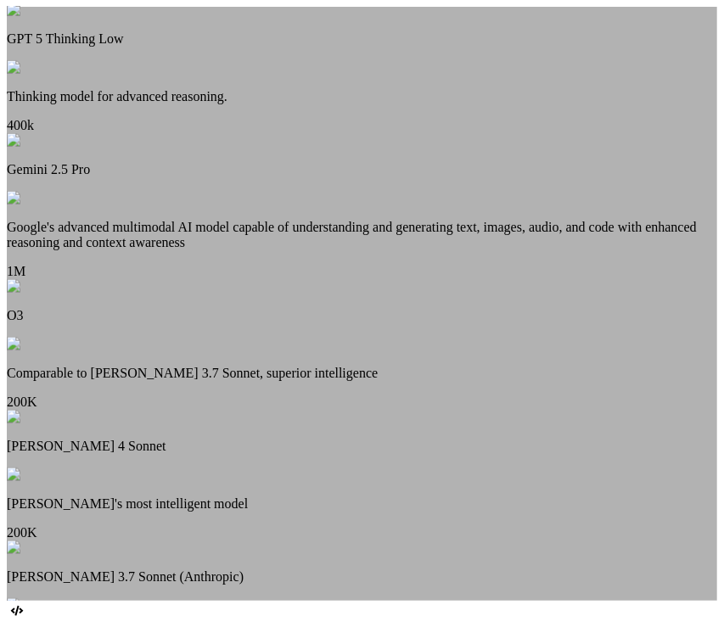
click at [337, 250] on p "Google's advanced multimodal AI model capable of understanding and generating t…" at bounding box center [362, 235] width 710 height 31
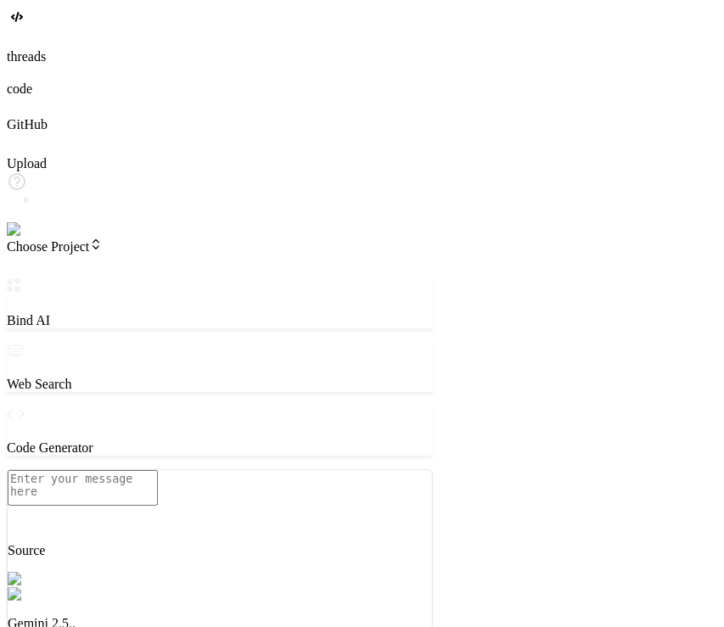
click at [240, 587] on div "Gemini 2.5.." at bounding box center [220, 609] width 424 height 44
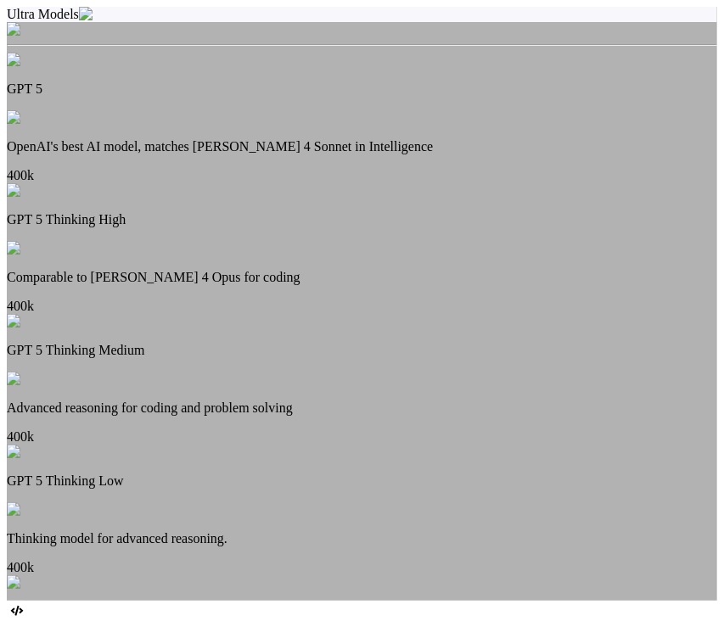
click at [343, 139] on p "OpenAI's best AI model, matches Claude 4 Sonnet in Intelligence" at bounding box center [362, 146] width 710 height 15
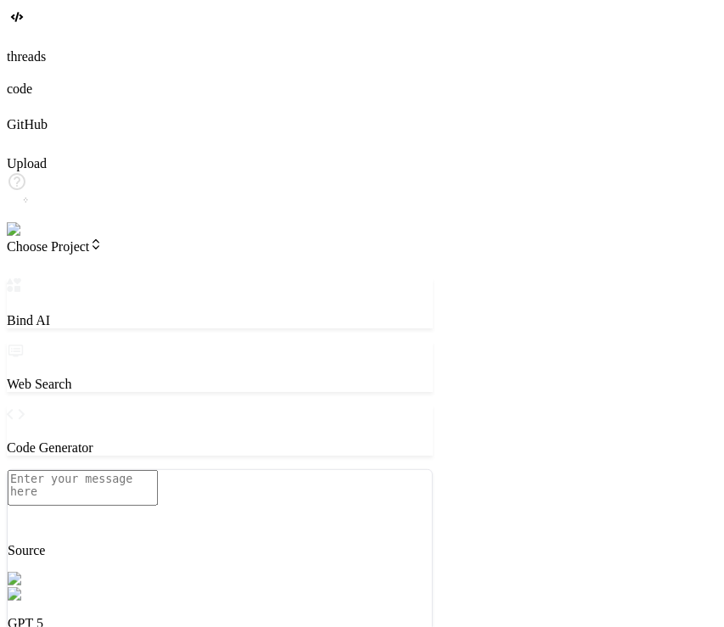
click at [224, 616] on p "GPT 5" at bounding box center [220, 623] width 424 height 15
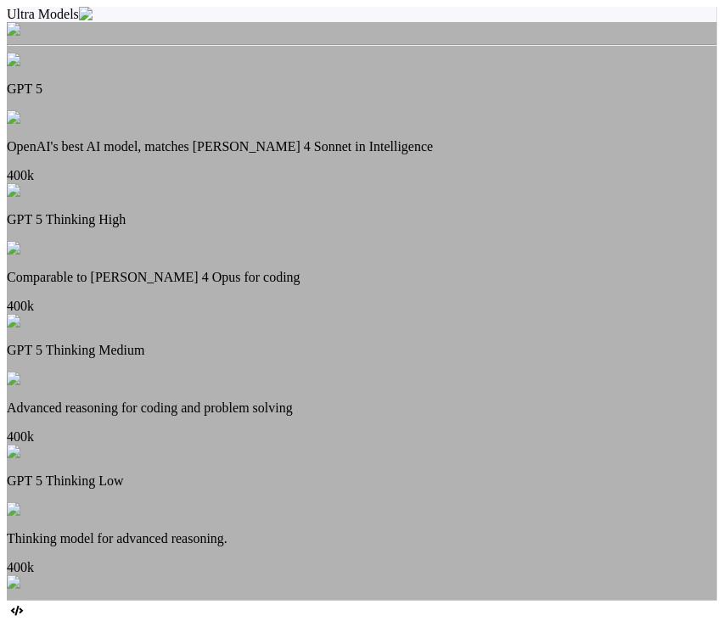
scroll to position [697, 0]
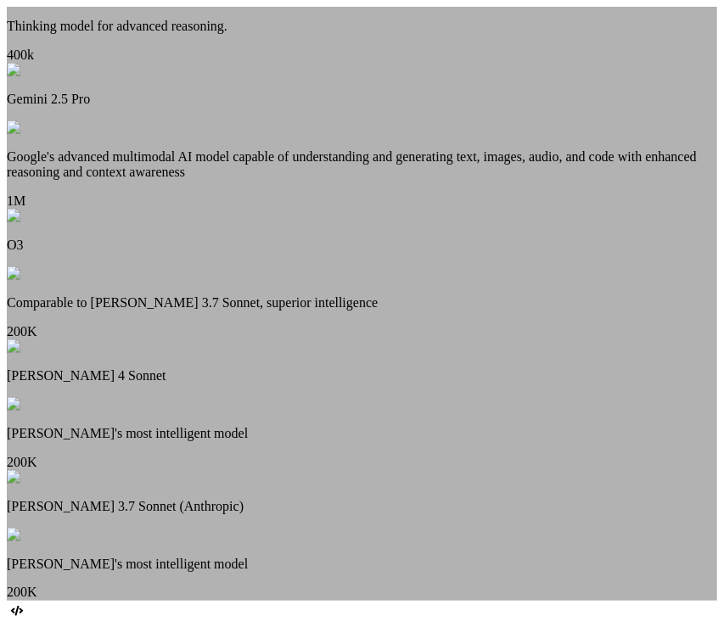
click at [356, 426] on p "Claude's most intelligent model" at bounding box center [362, 433] width 710 height 15
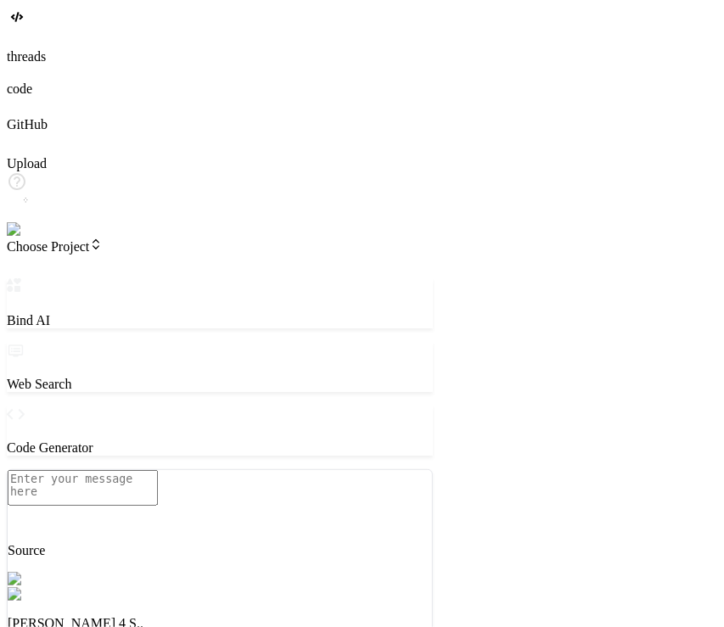
click at [215, 587] on div "Claude 4 S.." at bounding box center [220, 609] width 424 height 44
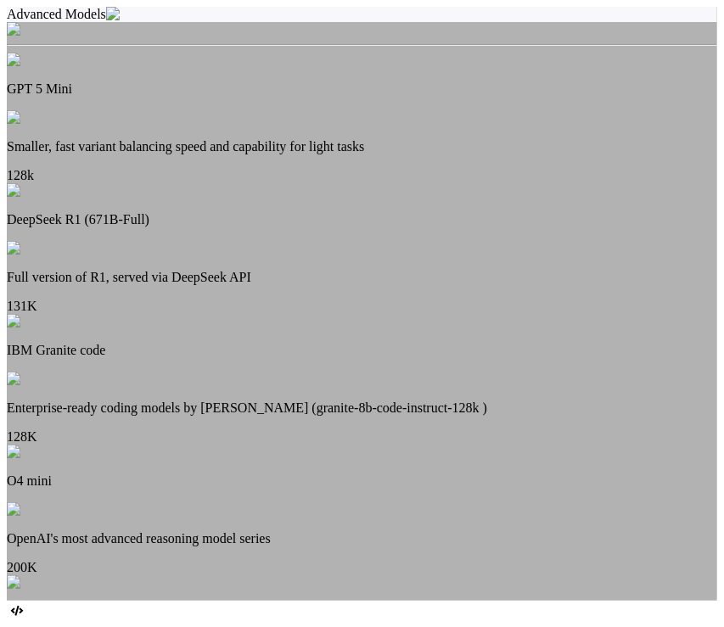
click at [368, 139] on p "Smaller, fast variant balancing speed and capability for light tasks" at bounding box center [362, 146] width 710 height 15
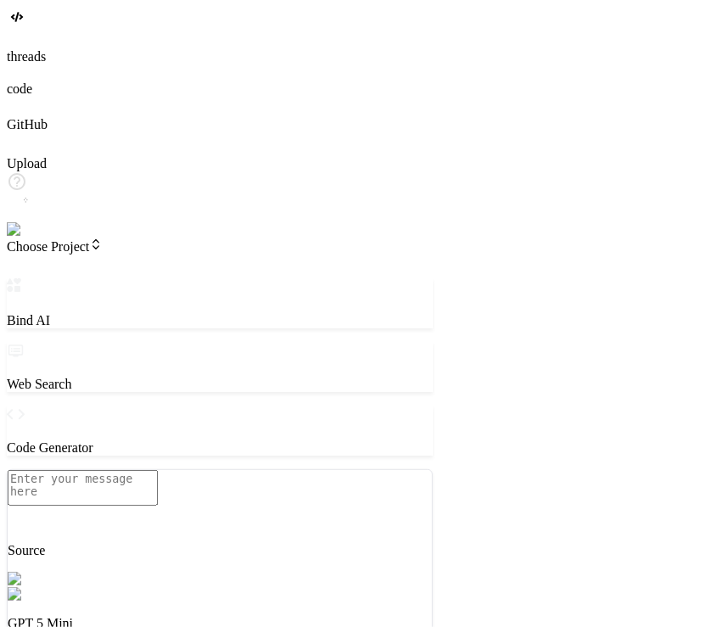
click at [210, 587] on div "GPT 5 Mini" at bounding box center [220, 609] width 424 height 44
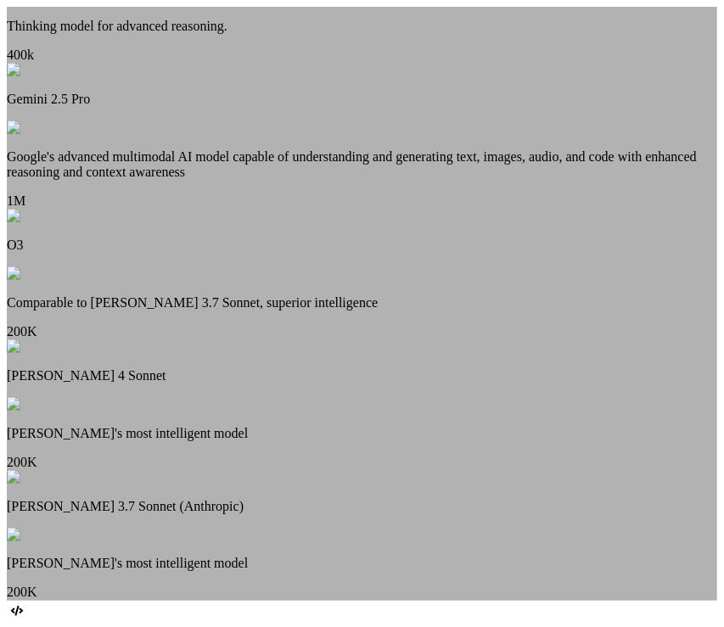
click at [182, 344] on div "Ultra Models GPT 5 OpenAI's best AI model, matches Claude 4 Sonnet in Intellige…" at bounding box center [362, 304] width 710 height 594
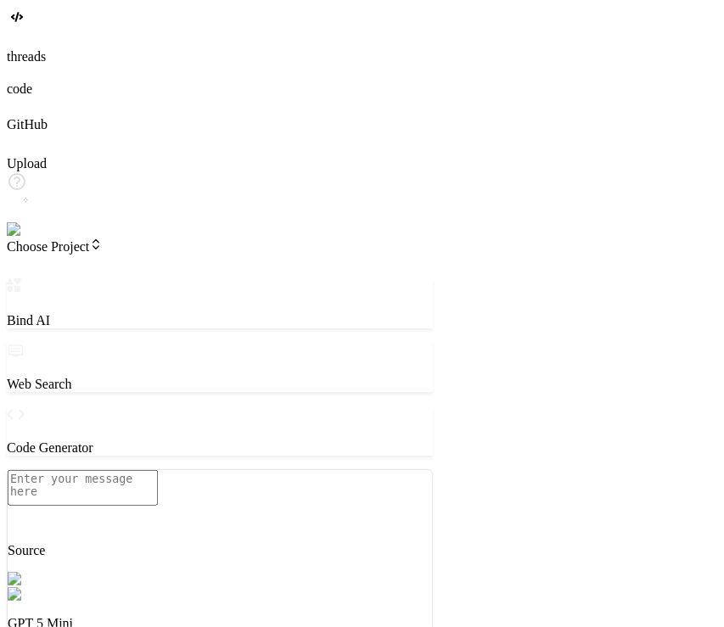
click at [230, 616] on p "GPT 5 Mini" at bounding box center [220, 623] width 424 height 15
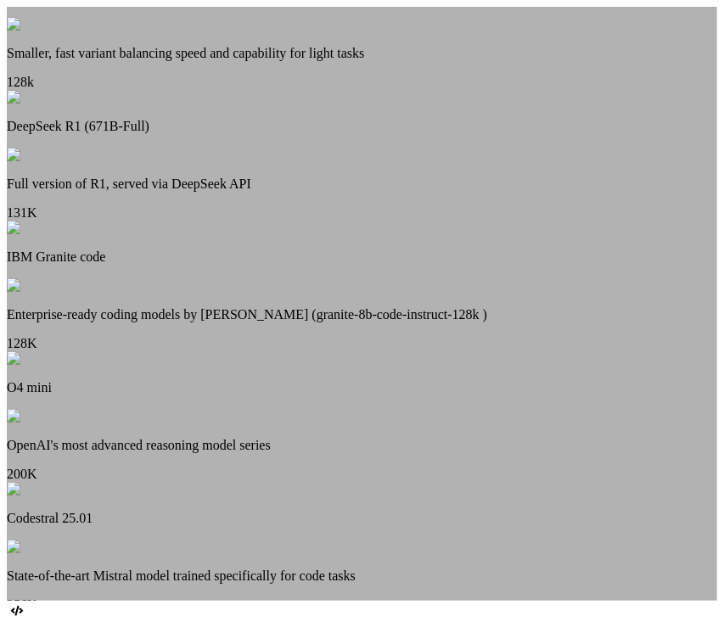
scroll to position [116, 0]
click at [356, 135] on p "DeepSeek R1 (671B-Full)" at bounding box center [362, 127] width 710 height 15
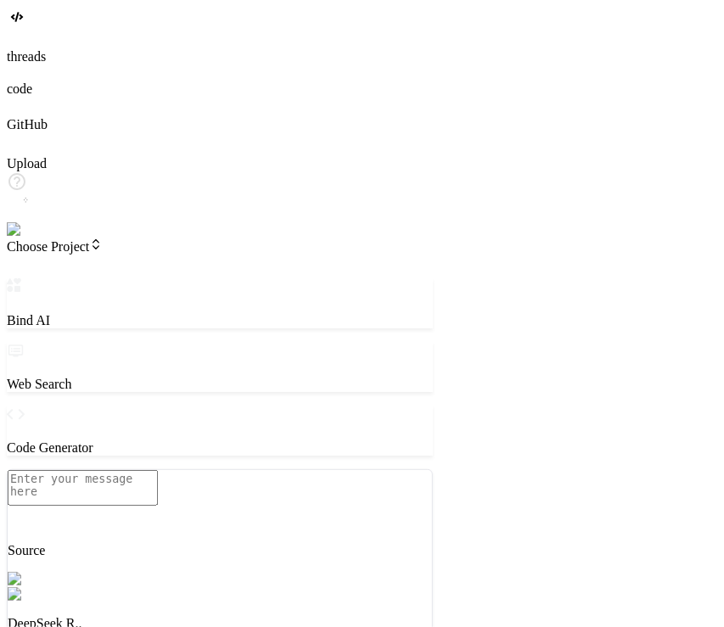
click at [29, 238] on img at bounding box center [34, 229] width 55 height 15
click at [25, 238] on img at bounding box center [34, 229] width 55 height 15
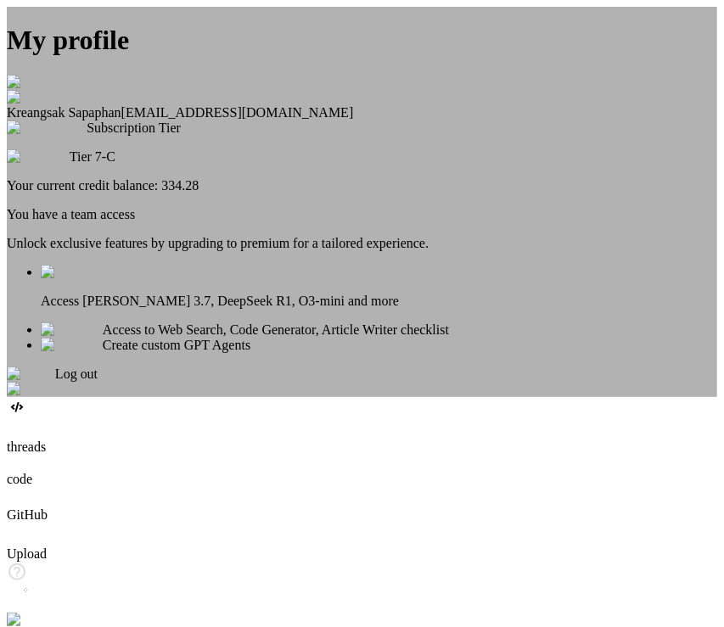
click at [145, 389] on div "My profile Kreangsak Sapaphan inseiong@gmail.com Subscription Tier Tier 7-C You…" at bounding box center [362, 202] width 710 height 390
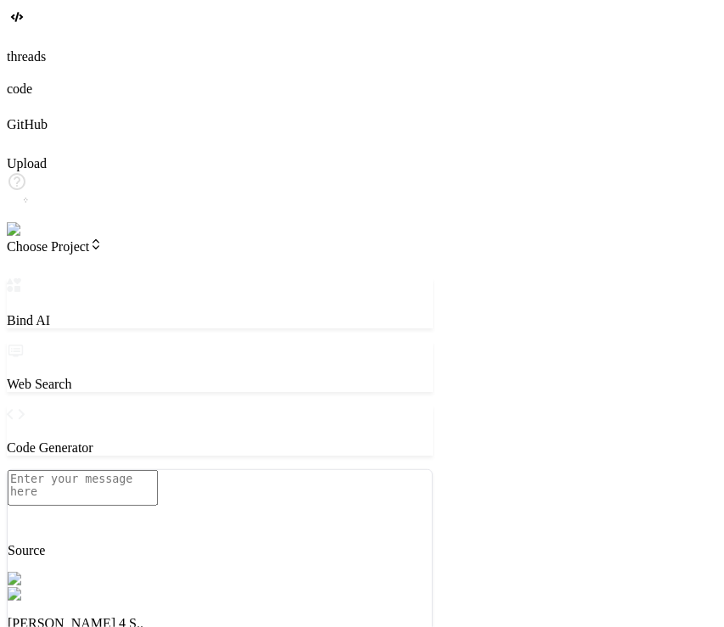
click at [29, 238] on img at bounding box center [34, 229] width 55 height 15
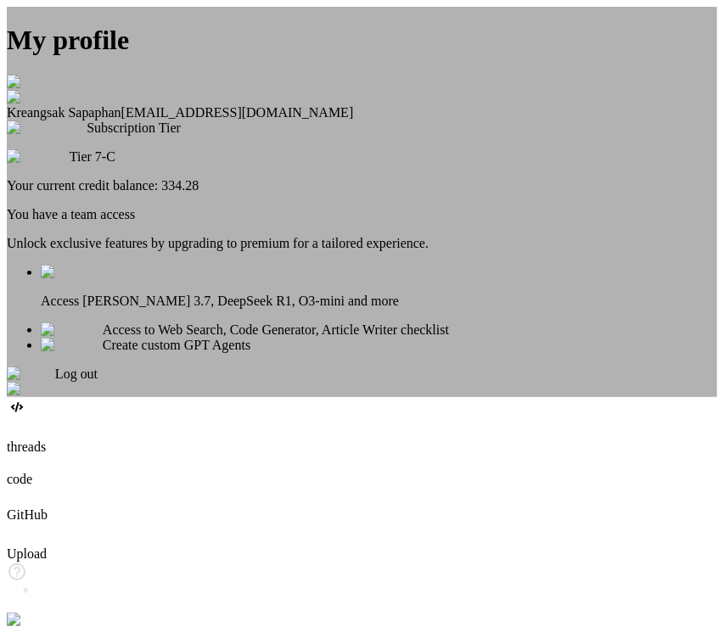
scroll to position [29, 0]
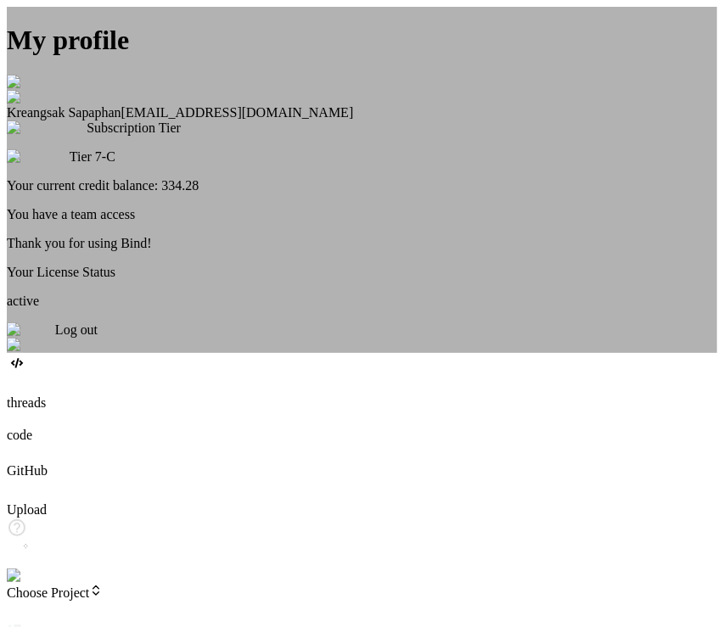
type textarea "x"
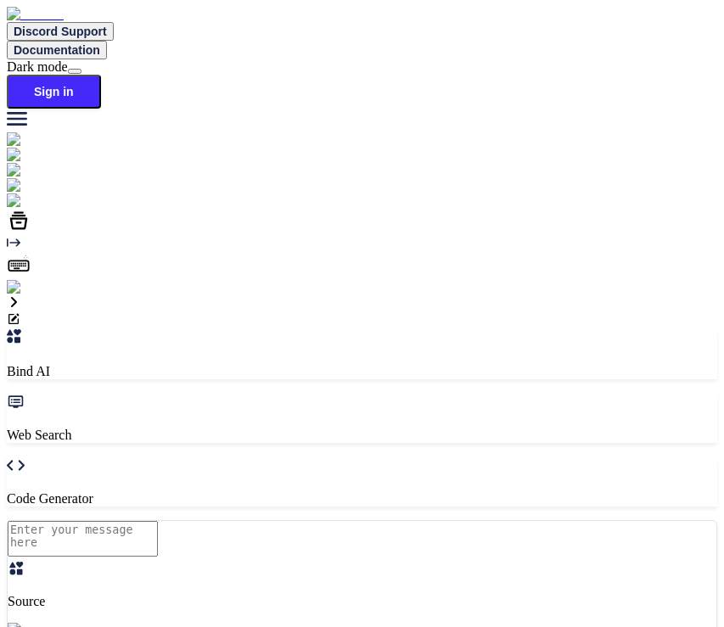
type textarea "x"
click at [24, 295] on img at bounding box center [30, 287] width 47 height 15
paste input "[EMAIL_ADDRESS][DOMAIN_NAME]"
type input "[EMAIL_ADDRESS][DOMAIN_NAME]"
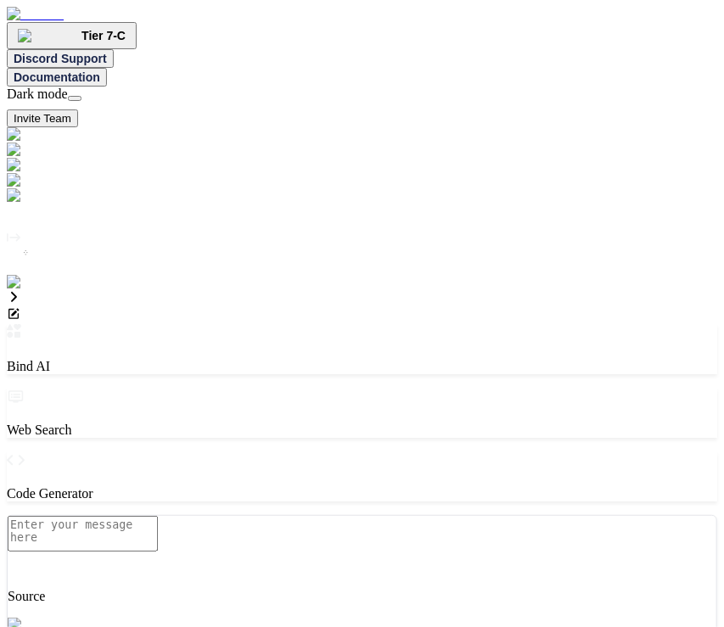
type textarea "x"
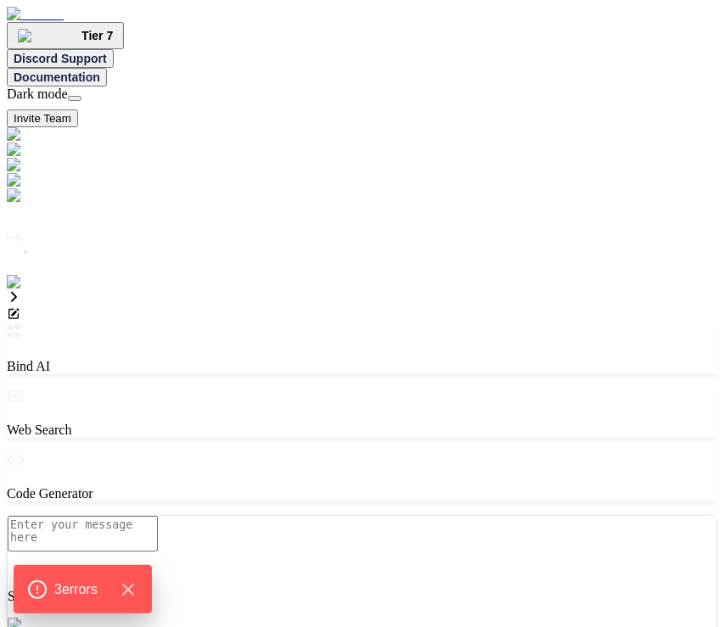
type textarea "x"
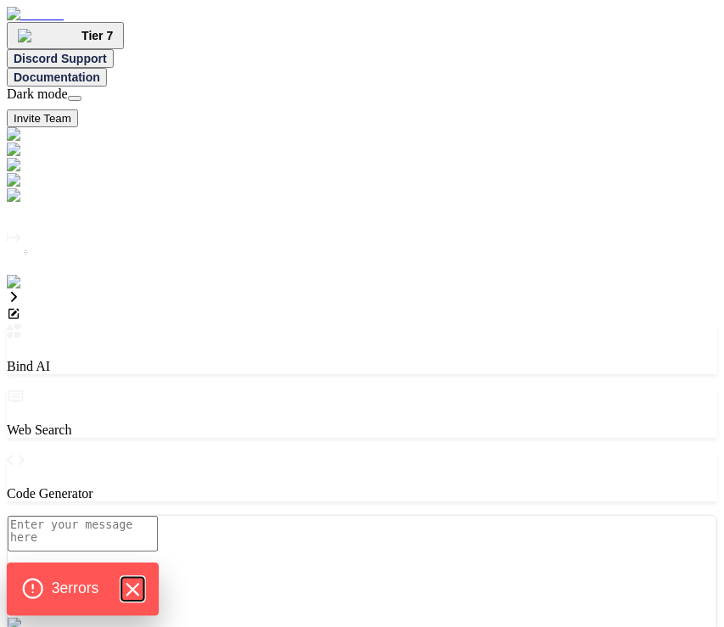
click at [137, 587] on icon "Hide Errors" at bounding box center [131, 589] width 11 height 11
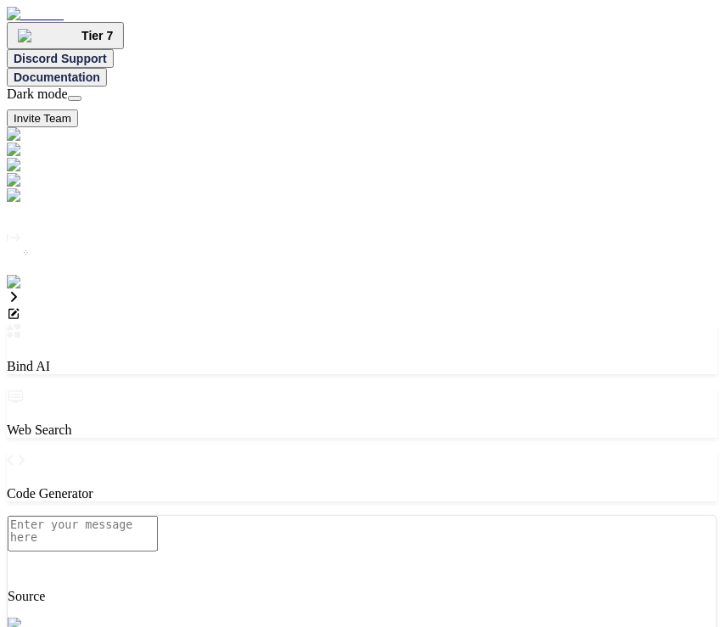
click at [26, 290] on img at bounding box center [34, 282] width 55 height 15
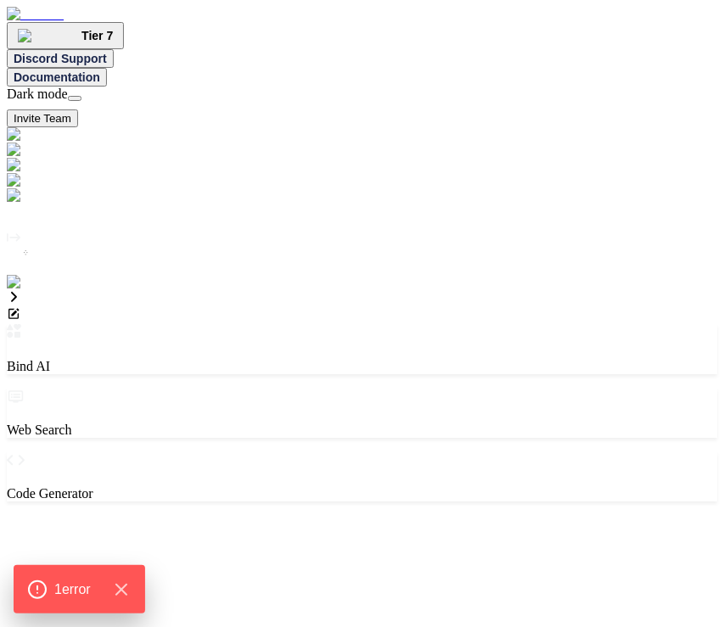
type textarea "x"
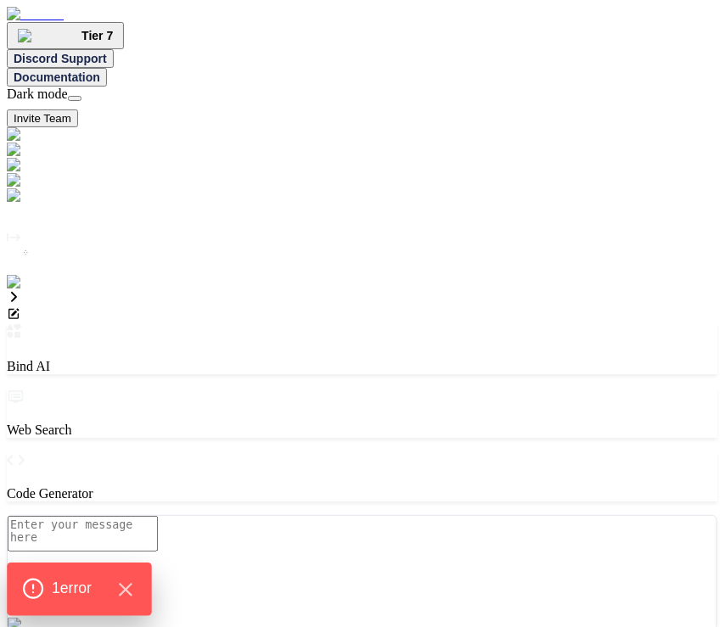
click at [66, 600] on div "1 error" at bounding box center [79, 589] width 115 height 23
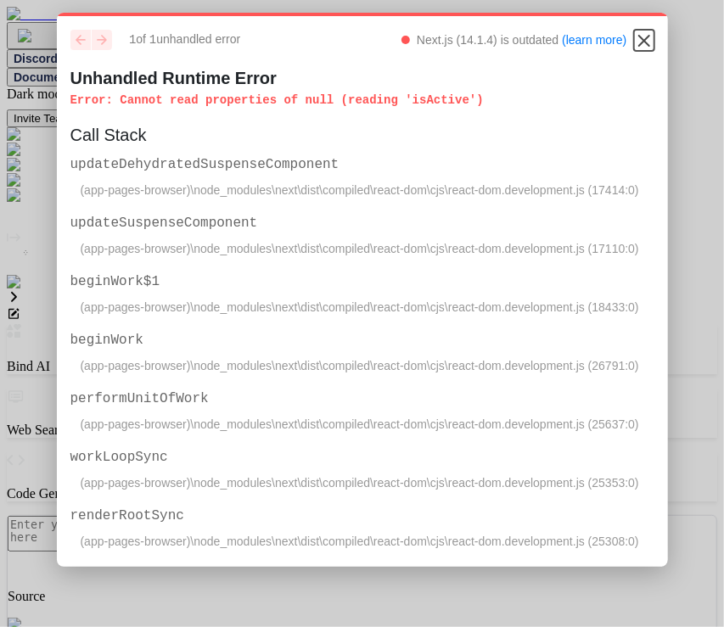
click at [634, 40] on icon "Close" at bounding box center [644, 41] width 20 height 20
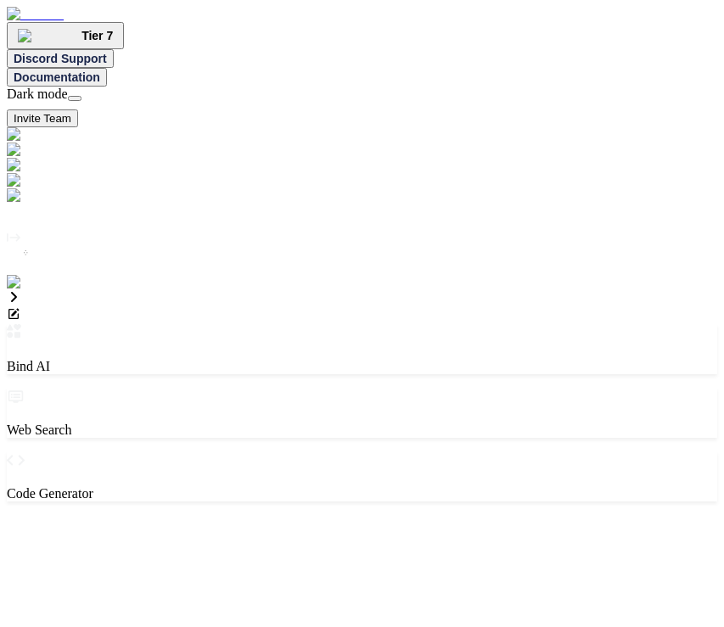
type textarea "x"
click at [25, 290] on img at bounding box center [34, 282] width 55 height 15
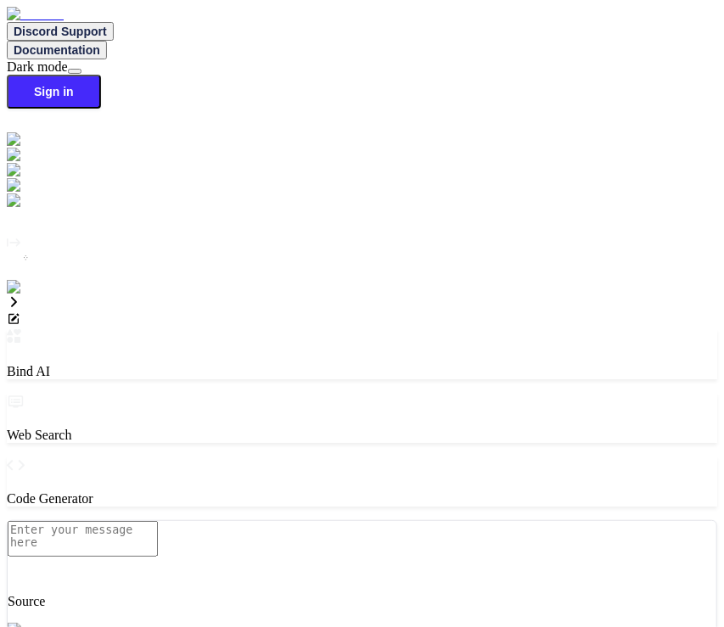
click at [28, 295] on img at bounding box center [30, 287] width 47 height 15
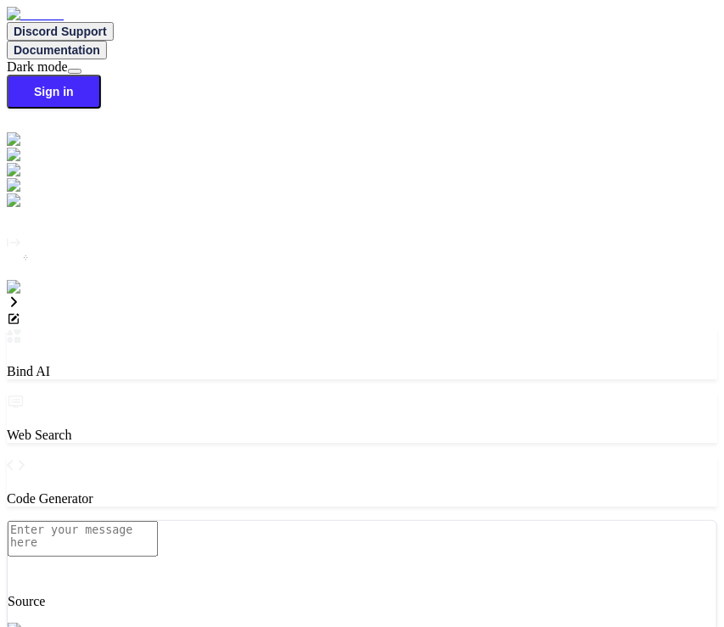
click at [22, 295] on img at bounding box center [30, 287] width 47 height 15
click at [29, 295] on img at bounding box center [30, 287] width 47 height 15
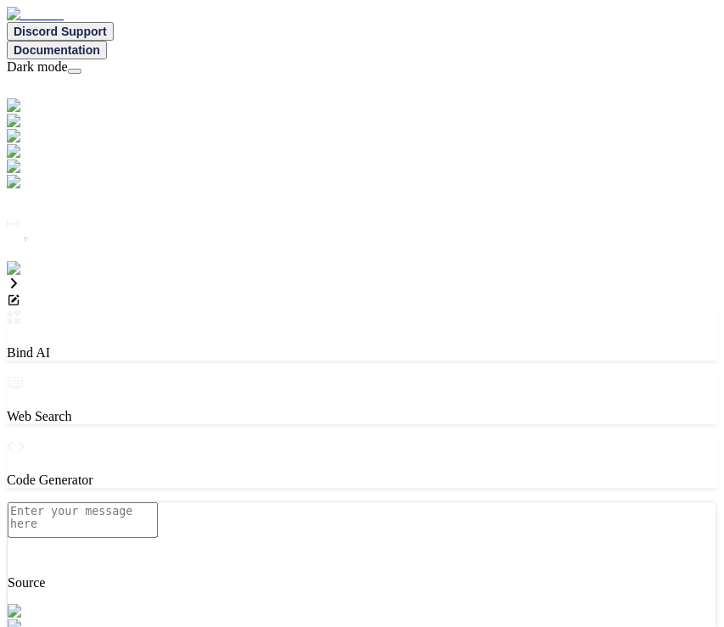
click at [32, 277] on img at bounding box center [34, 268] width 55 height 15
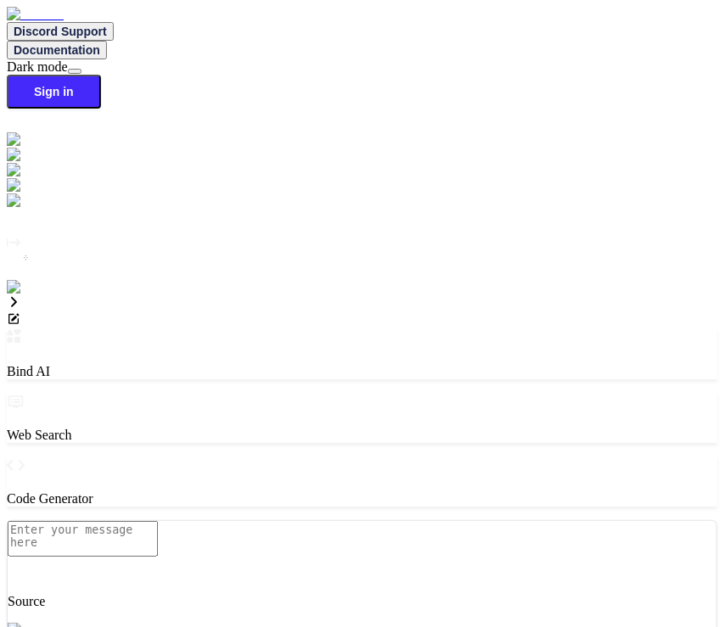
click at [31, 295] on img at bounding box center [30, 287] width 47 height 15
click at [22, 295] on img at bounding box center [30, 287] width 47 height 15
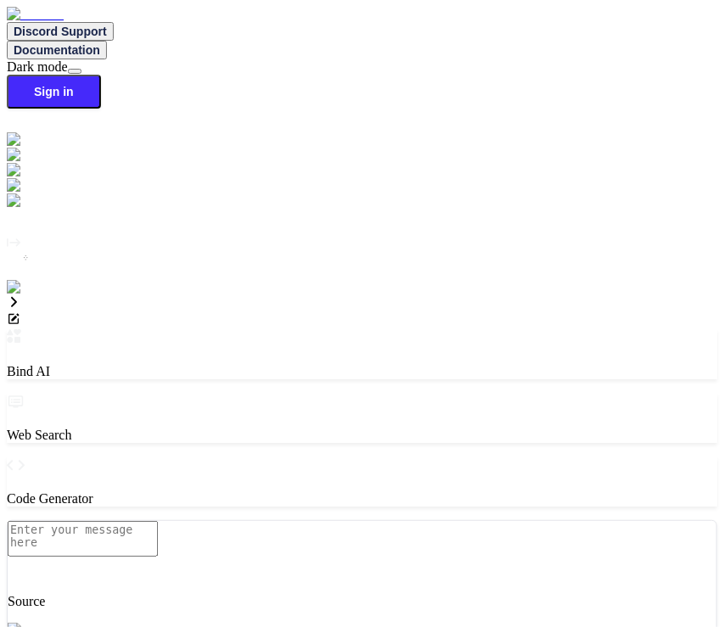
type textarea "x"
click at [28, 295] on img at bounding box center [30, 287] width 47 height 15
type input "a"
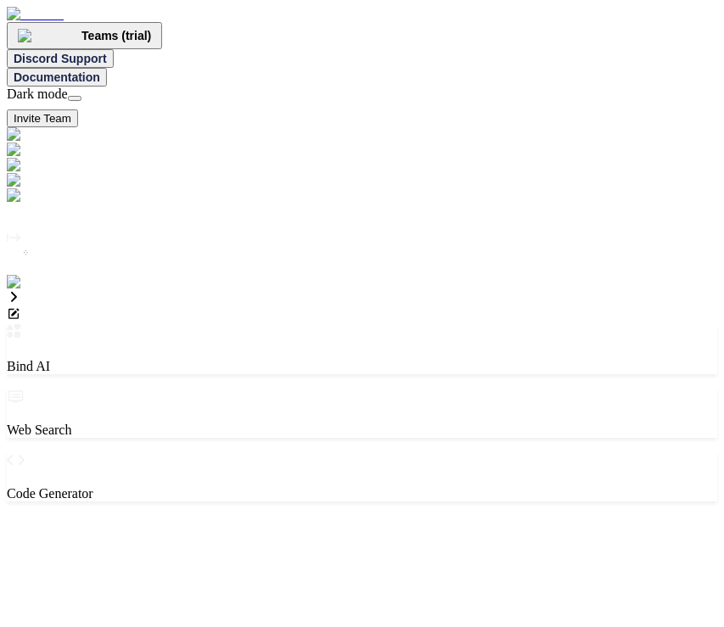
type textarea "x"
click at [78, 109] on button "Invite Team" at bounding box center [42, 118] width 71 height 18
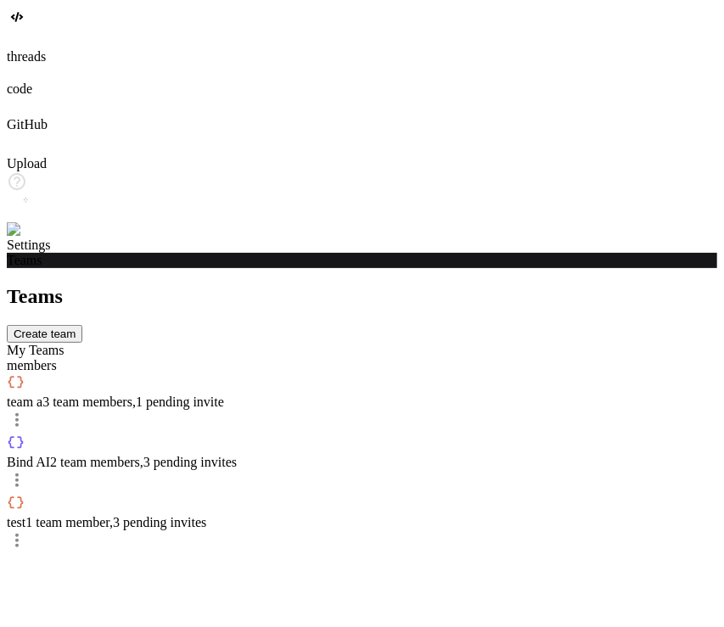
click at [19, 238] on img at bounding box center [34, 229] width 55 height 15
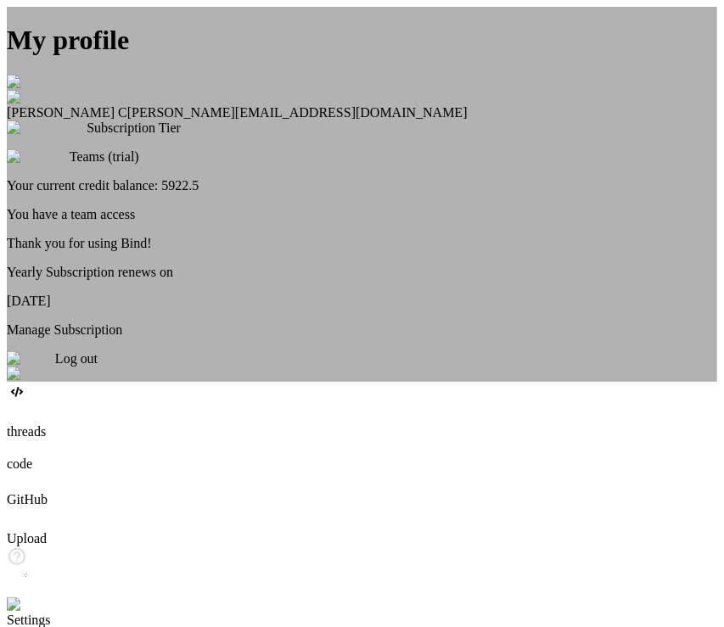
click at [356, 381] on div "My profile Saravanan C [EMAIL_ADDRESS][DOMAIN_NAME] Subscription Tier Teams (tr…" at bounding box center [362, 203] width 710 height 356
click at [98, 366] on span "Log out" at bounding box center [76, 358] width 42 height 14
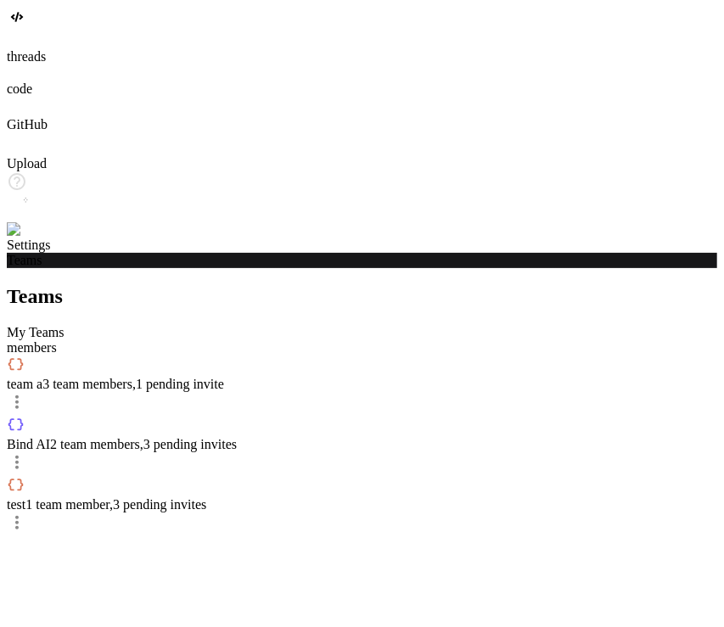
click at [28, 238] on img at bounding box center [30, 229] width 47 height 15
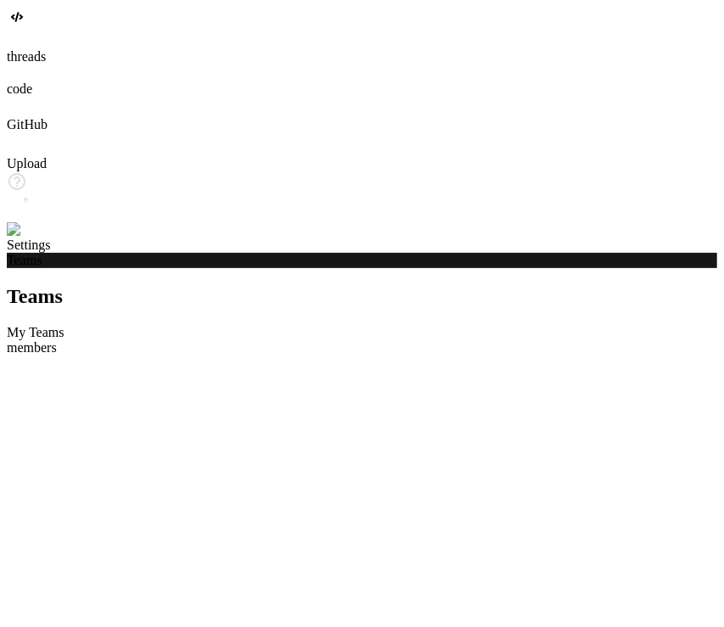
click at [22, 238] on img at bounding box center [34, 229] width 55 height 15
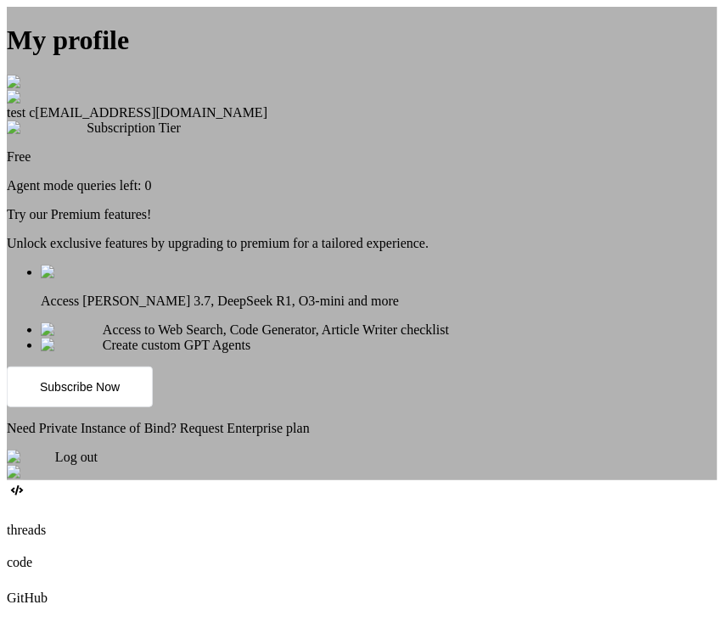
click at [509, 402] on div "My profile test c [EMAIL_ADDRESS][DOMAIN_NAME] Subscription Tier Free Agent mod…" at bounding box center [362, 243] width 710 height 473
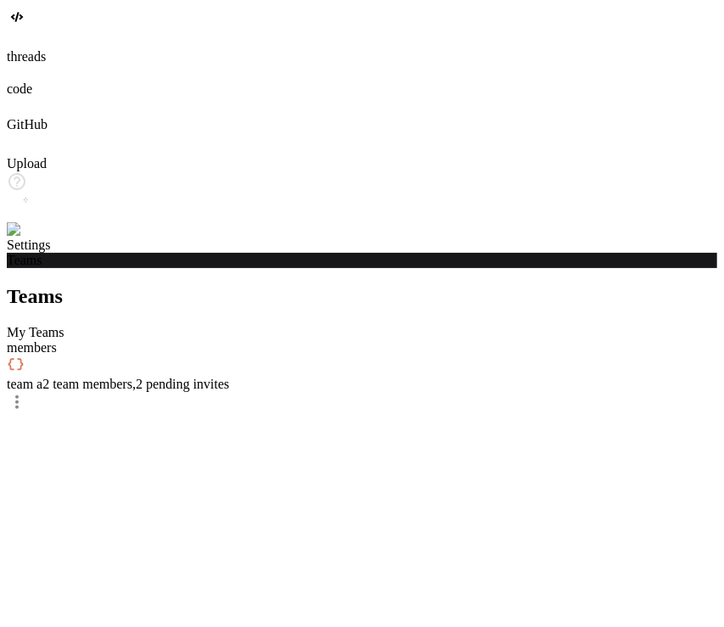
click at [9, 238] on div at bounding box center [362, 204] width 710 height 66
click at [30, 238] on img at bounding box center [34, 229] width 55 height 15
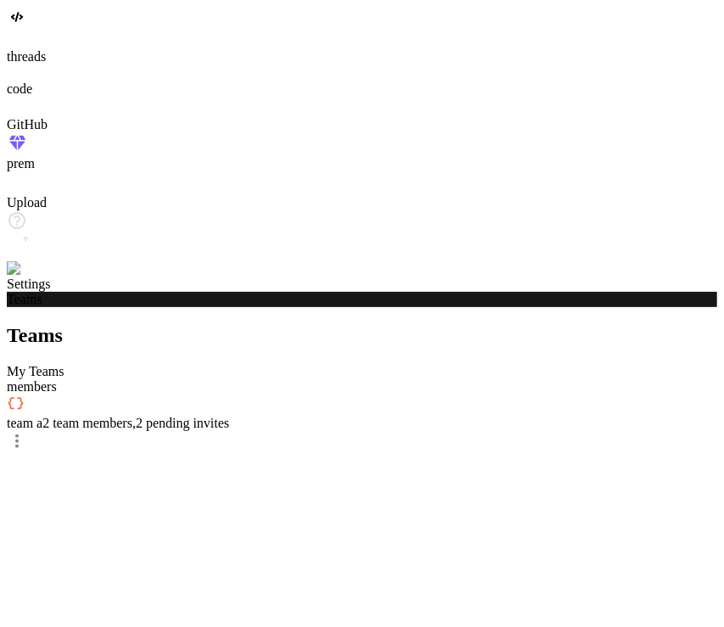
click at [24, 277] on img at bounding box center [34, 268] width 55 height 15
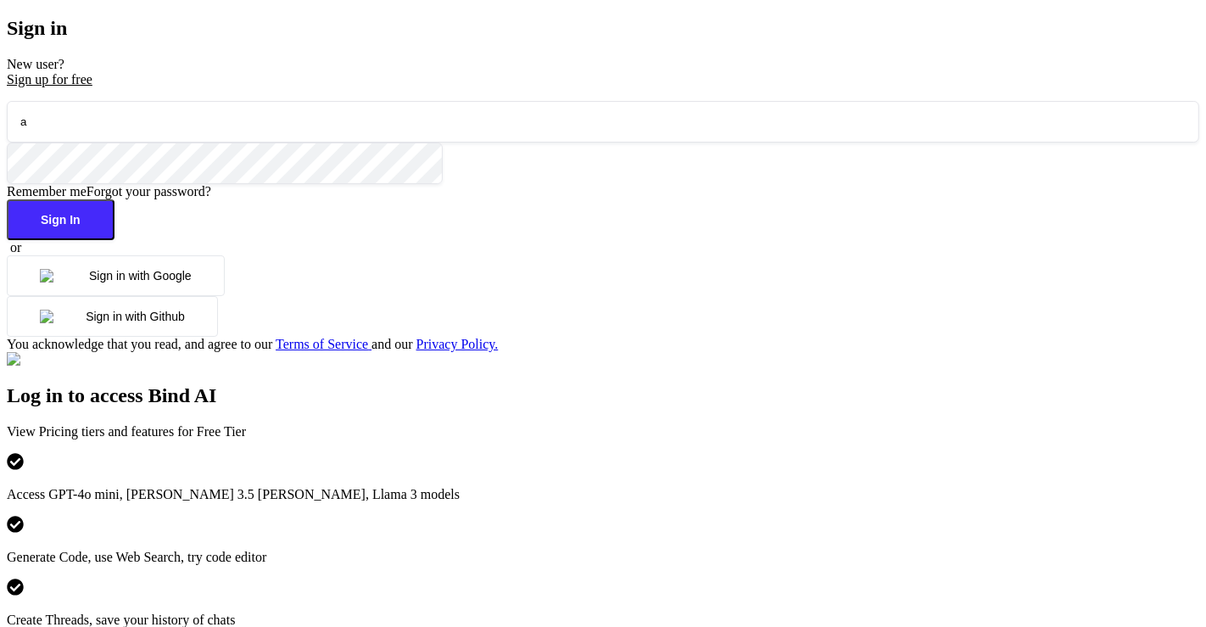
click at [295, 143] on input "a" at bounding box center [603, 122] width 1193 height 42
type input "[EMAIL_ADDRESS][DOMAIN_NAME]"
click at [115, 240] on button "Sign In" at bounding box center [61, 219] width 108 height 41
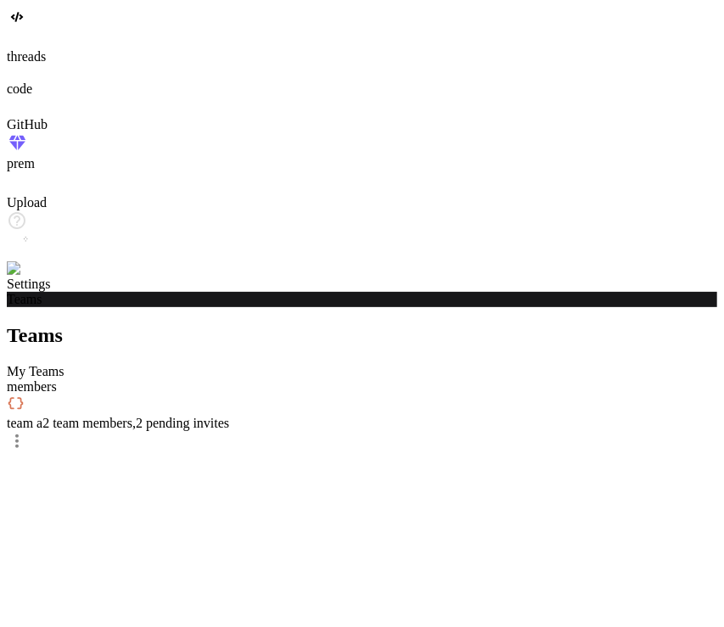
click at [26, 81] on div at bounding box center [362, 72] width 710 height 17
click at [24, 78] on icon at bounding box center [15, 71] width 17 height 14
click at [17, 78] on icon at bounding box center [15, 71] width 17 height 14
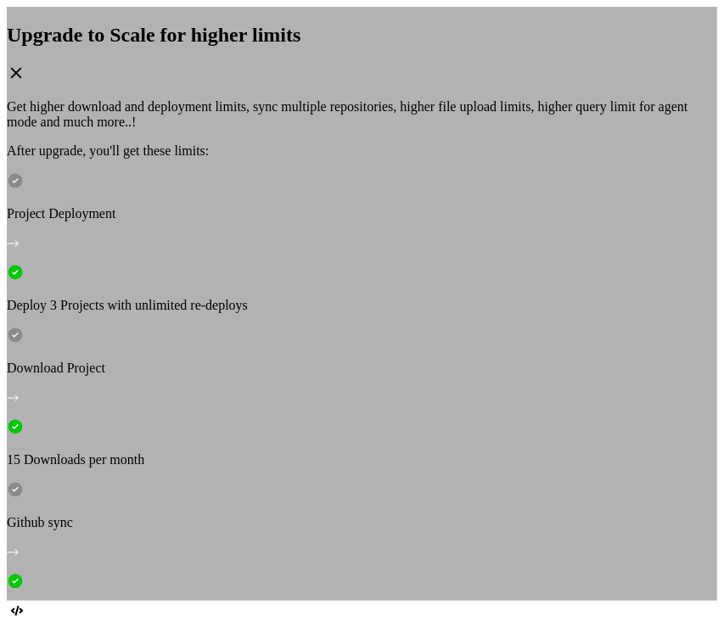
type textarea "x"
drag, startPoint x: 247, startPoint y: 424, endPoint x: 551, endPoint y: 478, distance: 308.4
click at [551, 478] on div "Upgrade to Scale for higher limits Get higher download and deployment limits, s…" at bounding box center [362, 430] width 710 height 813
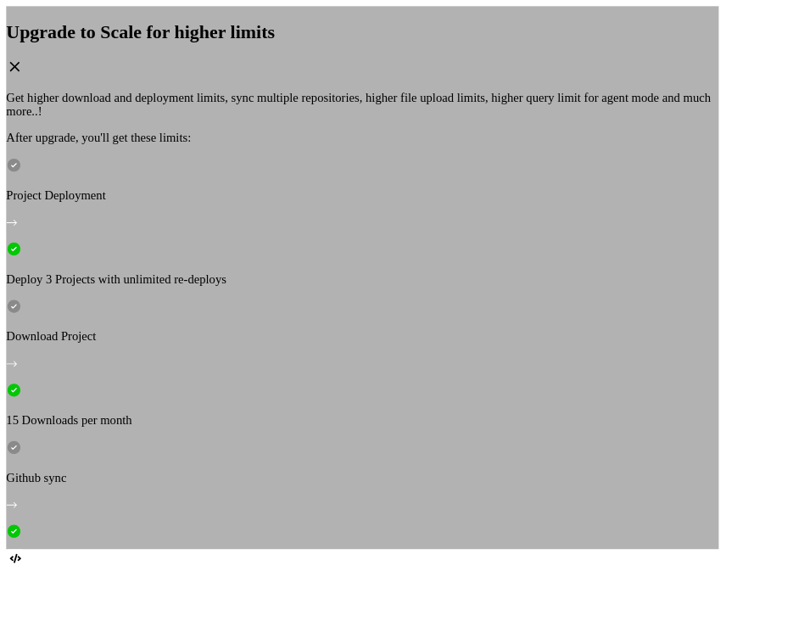
type textarea "x"
